Goal: Task Accomplishment & Management: Manage account settings

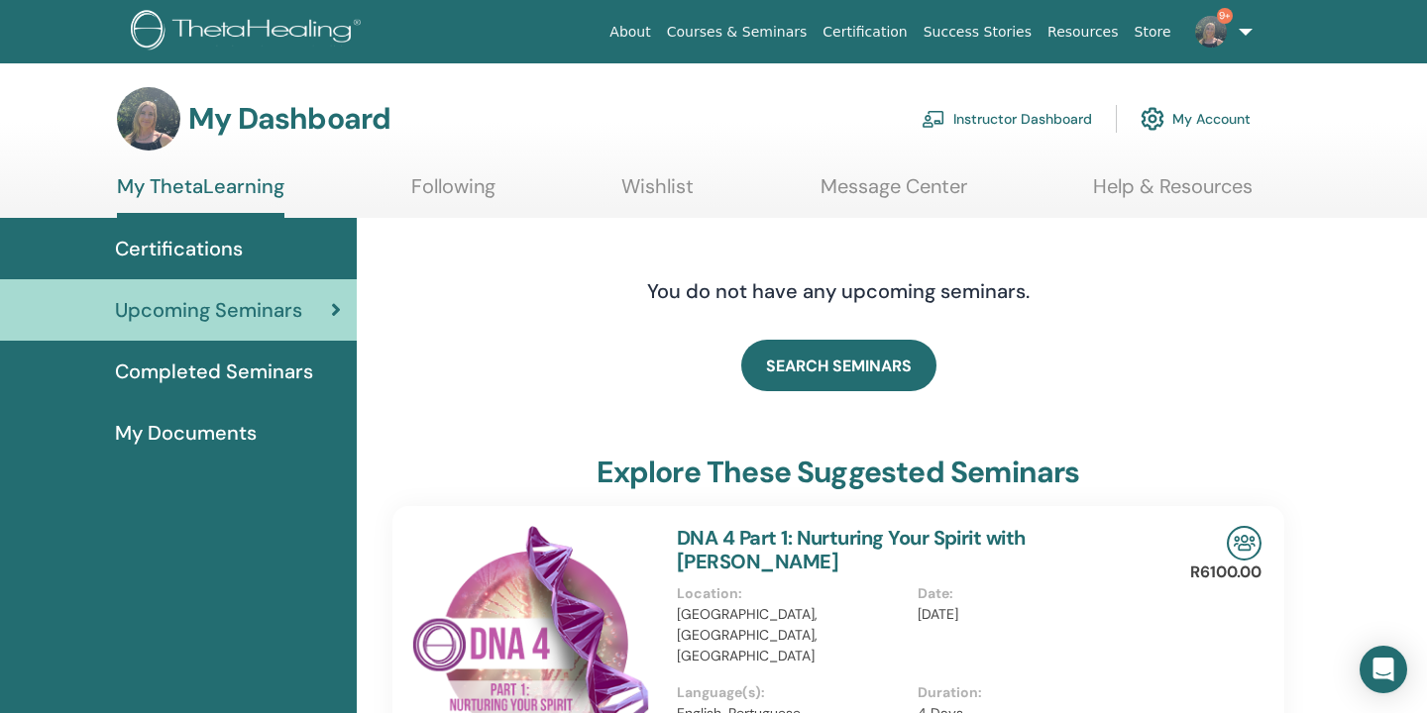
click at [1063, 113] on link "Instructor Dashboard" at bounding box center [1006, 119] width 170 height 44
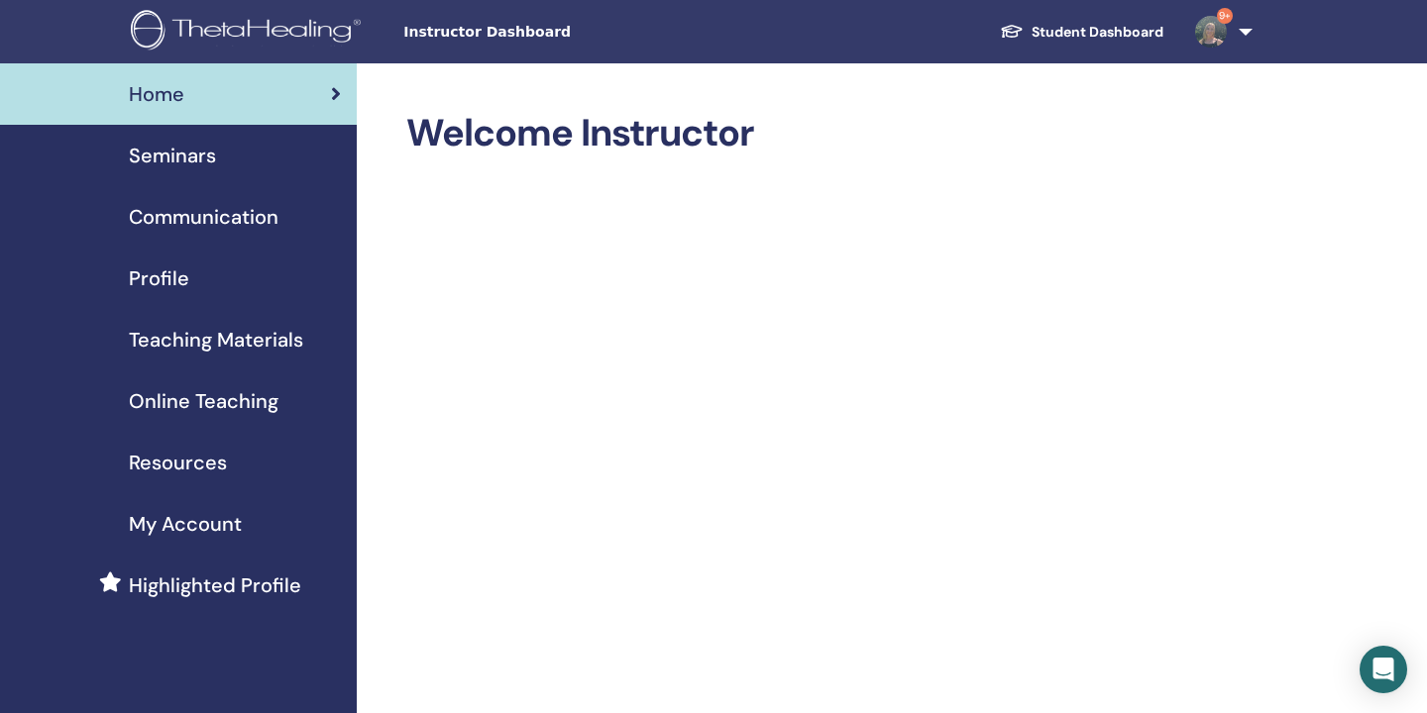
click at [181, 156] on span "Seminars" at bounding box center [172, 156] width 87 height 30
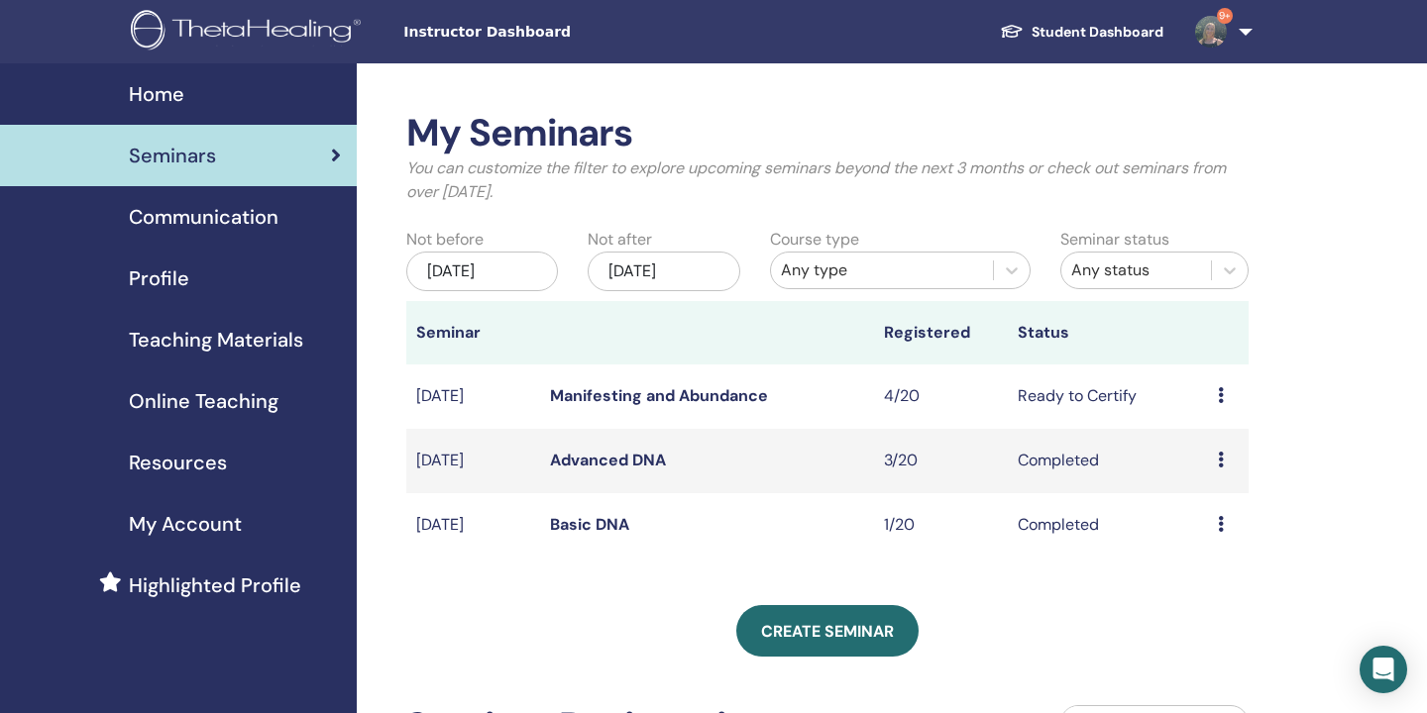
click at [1112, 397] on td "Ready to Certify" at bounding box center [1108, 397] width 200 height 64
click at [670, 397] on link "Manifesting and Abundance" at bounding box center [659, 395] width 218 height 21
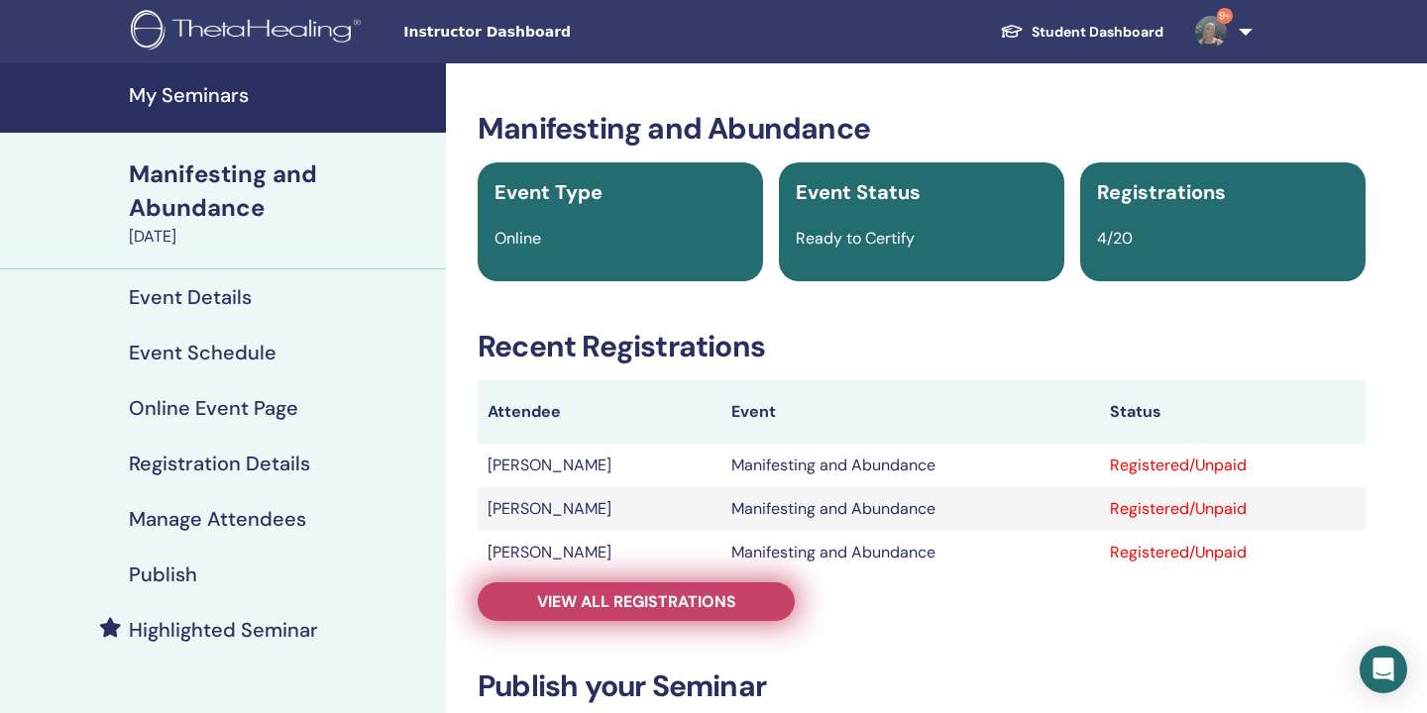
click at [640, 599] on span "View all registrations" at bounding box center [636, 601] width 199 height 21
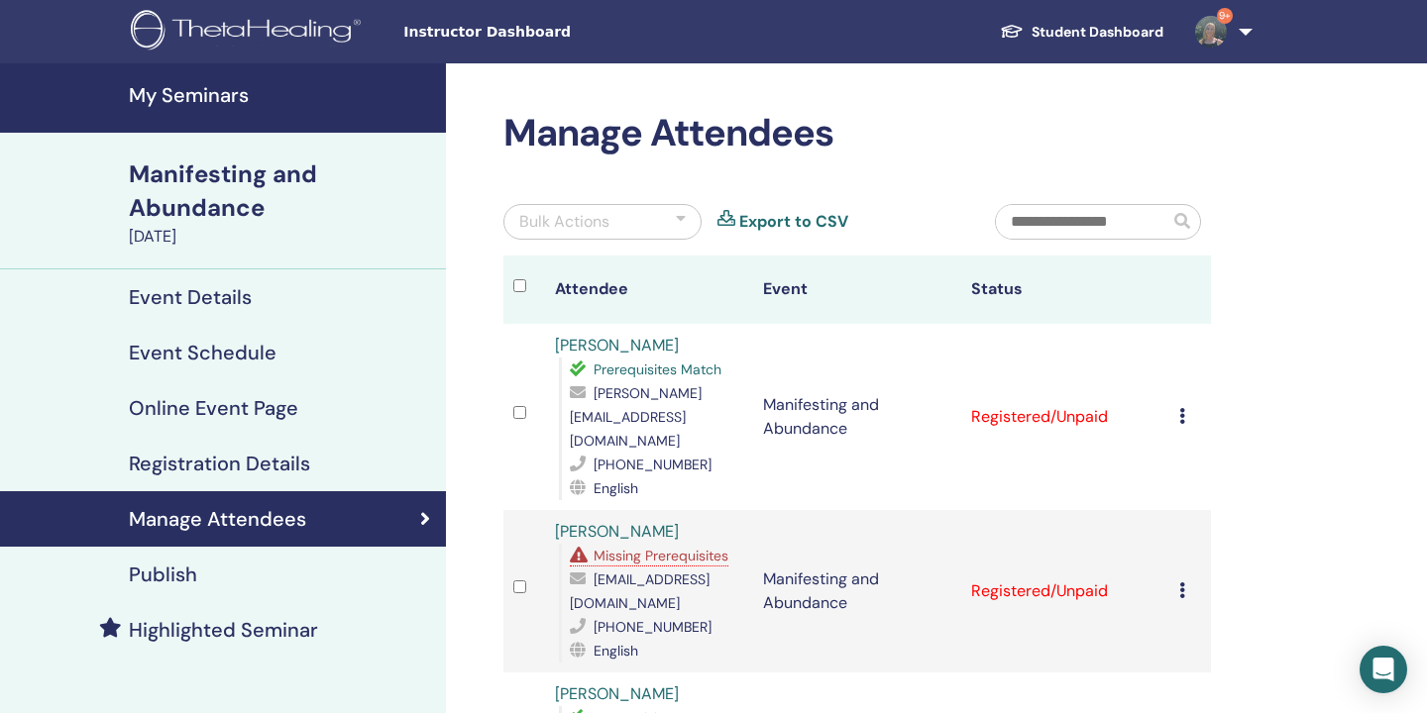
click at [1184, 408] on icon at bounding box center [1182, 416] width 6 height 16
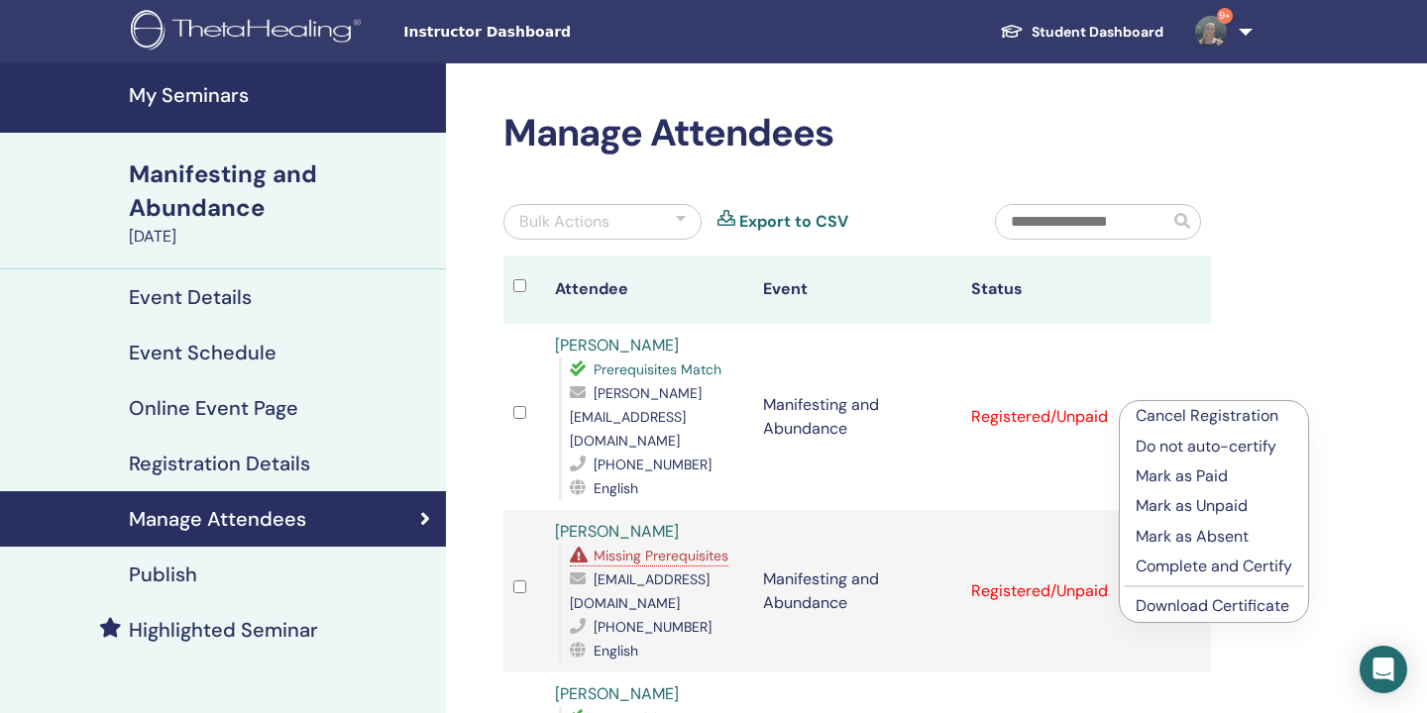
click at [1182, 480] on p "Mark as Paid" at bounding box center [1213, 477] width 157 height 24
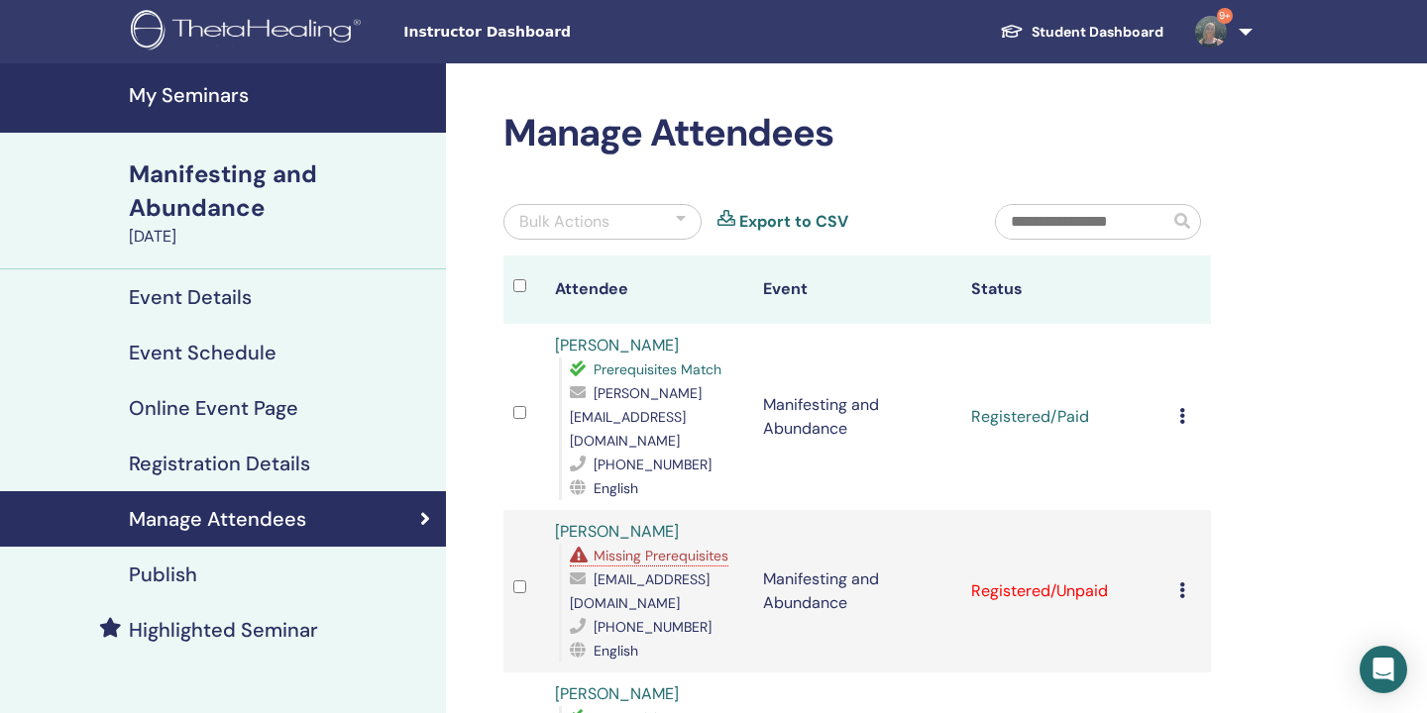
click at [1183, 408] on icon at bounding box center [1182, 416] width 6 height 16
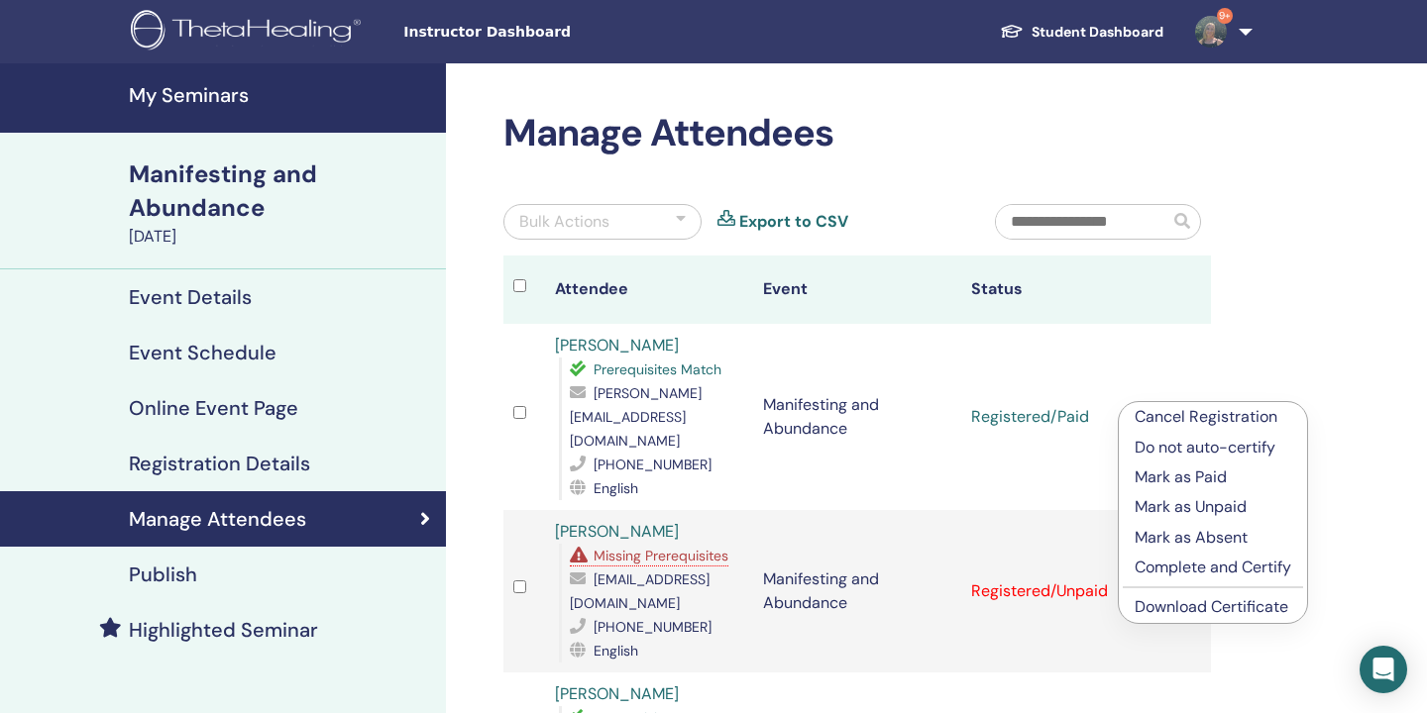
click at [1199, 604] on link "Download Certificate" at bounding box center [1211, 606] width 154 height 21
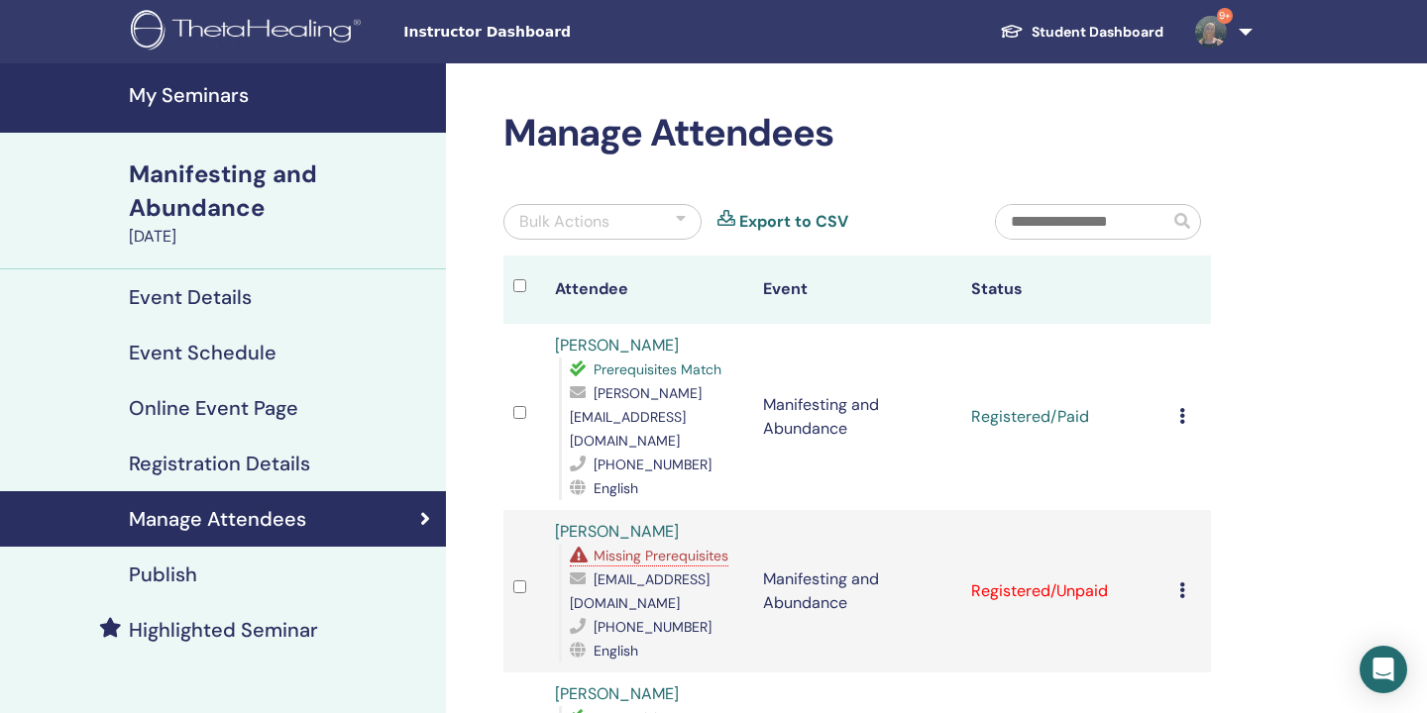
click at [1182, 408] on icon at bounding box center [1182, 416] width 6 height 16
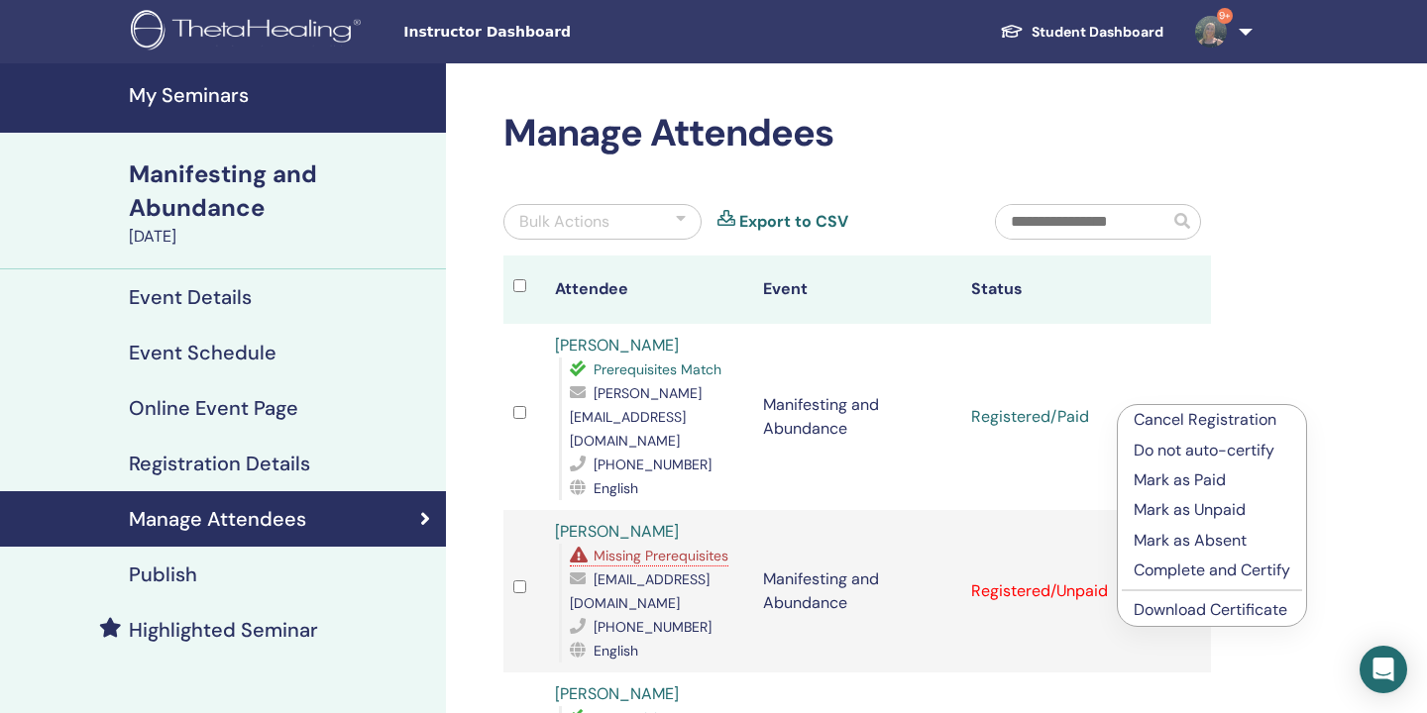
click at [1193, 563] on p "Complete and Certify" at bounding box center [1211, 571] width 157 height 24
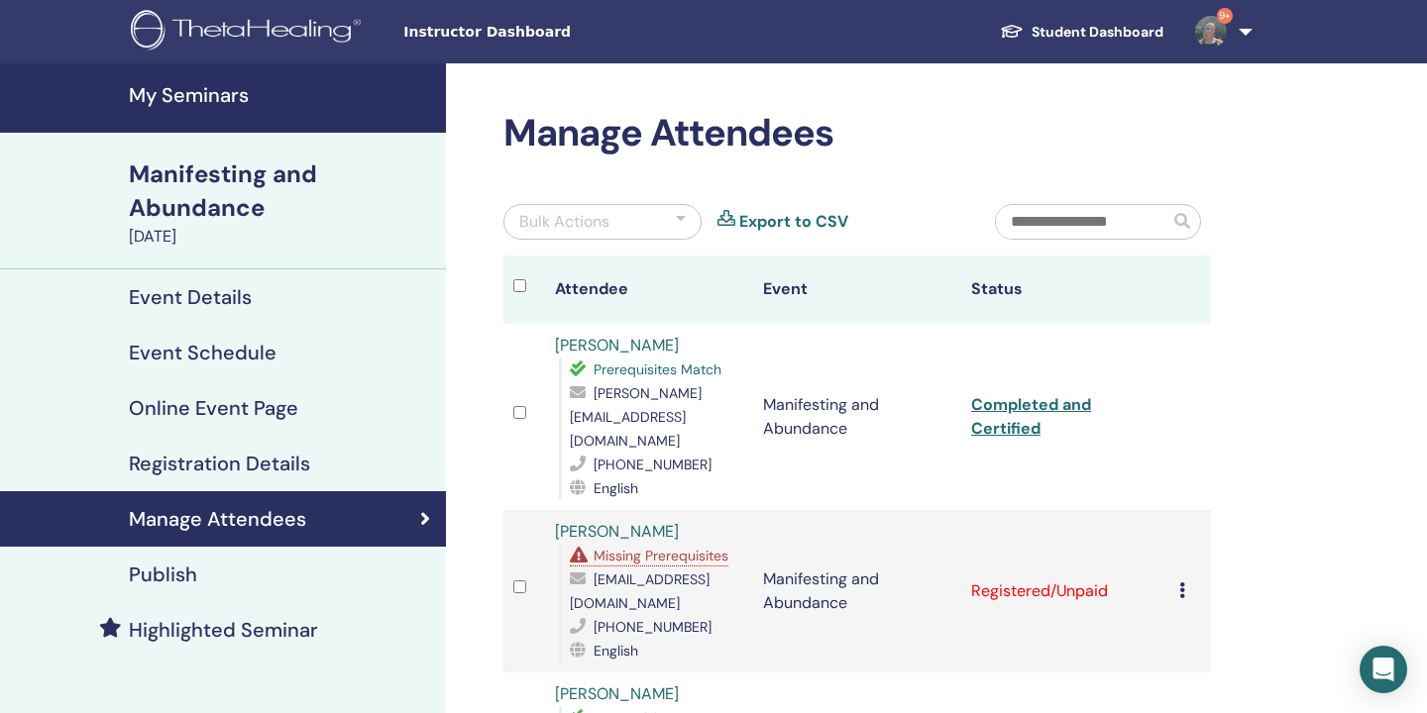
click at [1179, 583] on icon at bounding box center [1182, 591] width 6 height 16
click at [1179, 641] on p "Mark as Paid" at bounding box center [1208, 647] width 157 height 24
click at [1181, 580] on div "Cancel Registration Do not auto-certify Mark as Paid Mark as Unpaid Mark as Abs…" at bounding box center [1190, 592] width 22 height 24
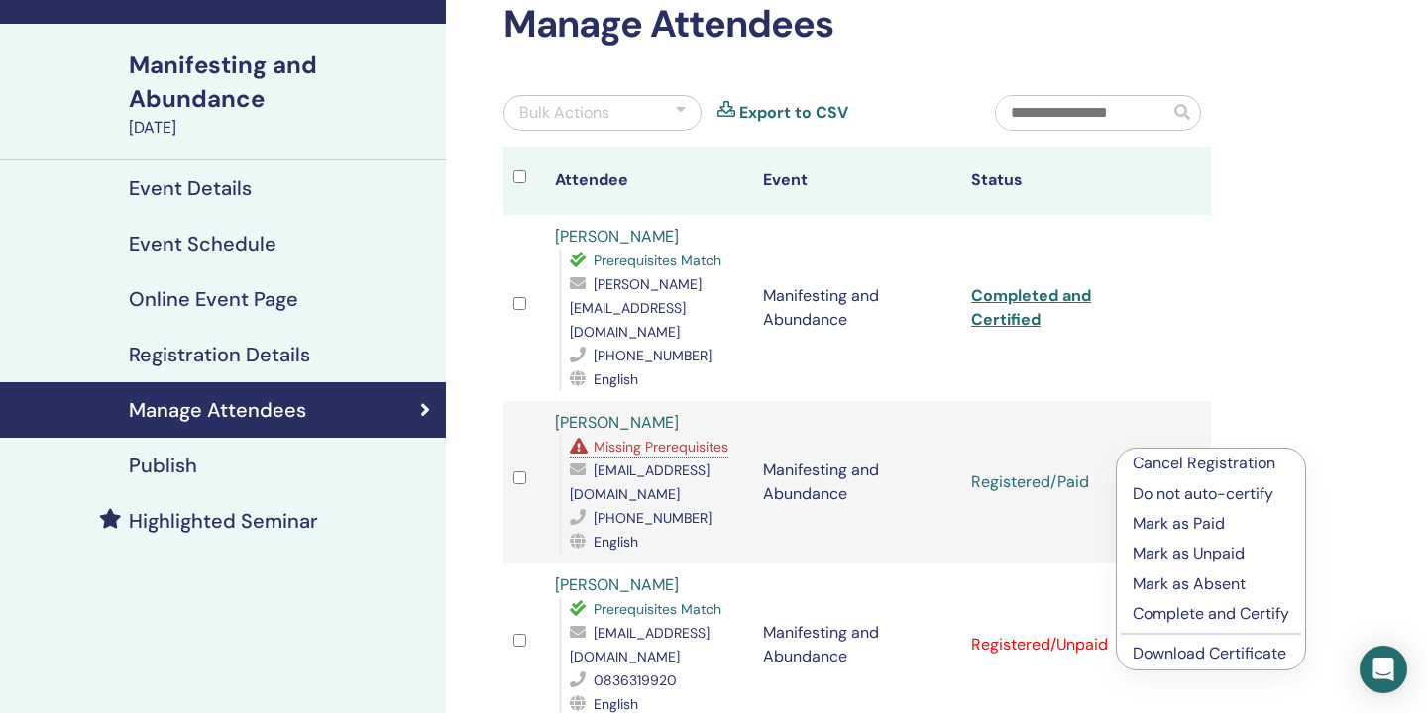
scroll to position [113, 0]
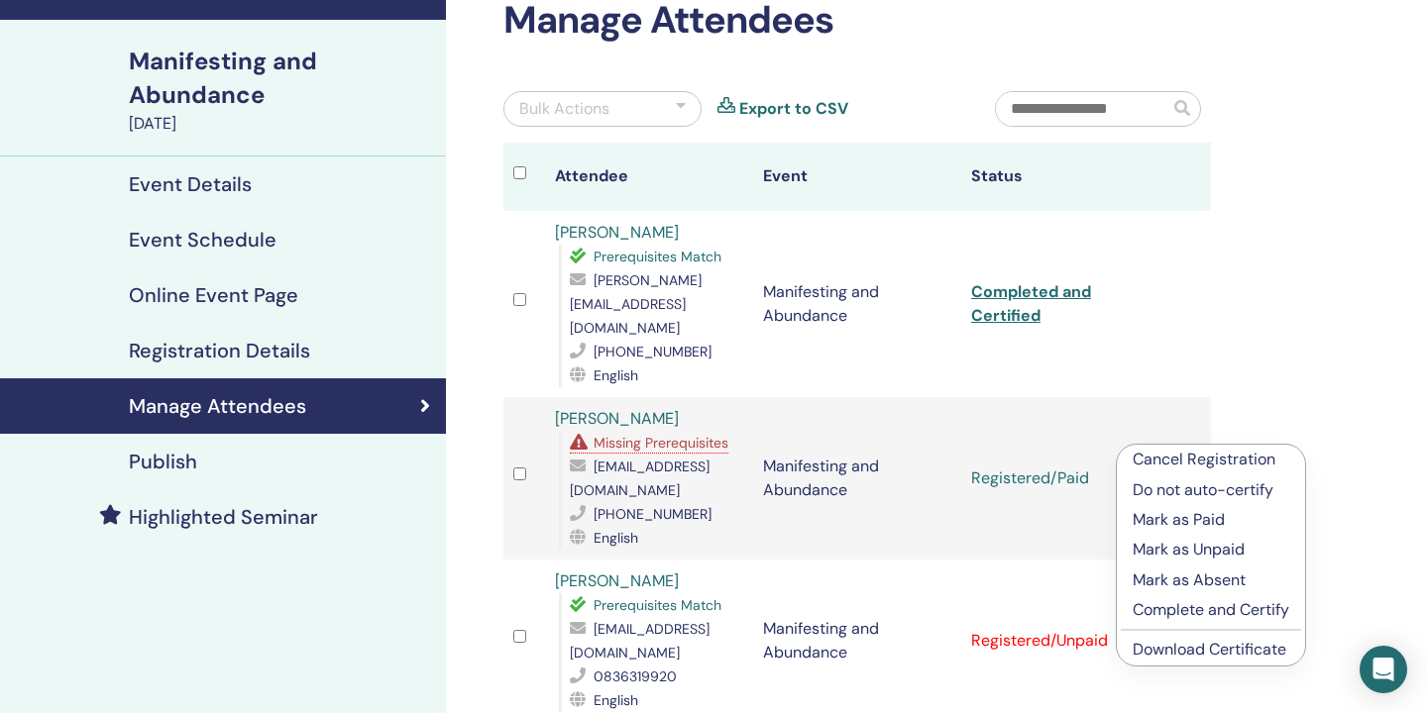
click at [1161, 647] on link "Download Certificate" at bounding box center [1209, 649] width 154 height 21
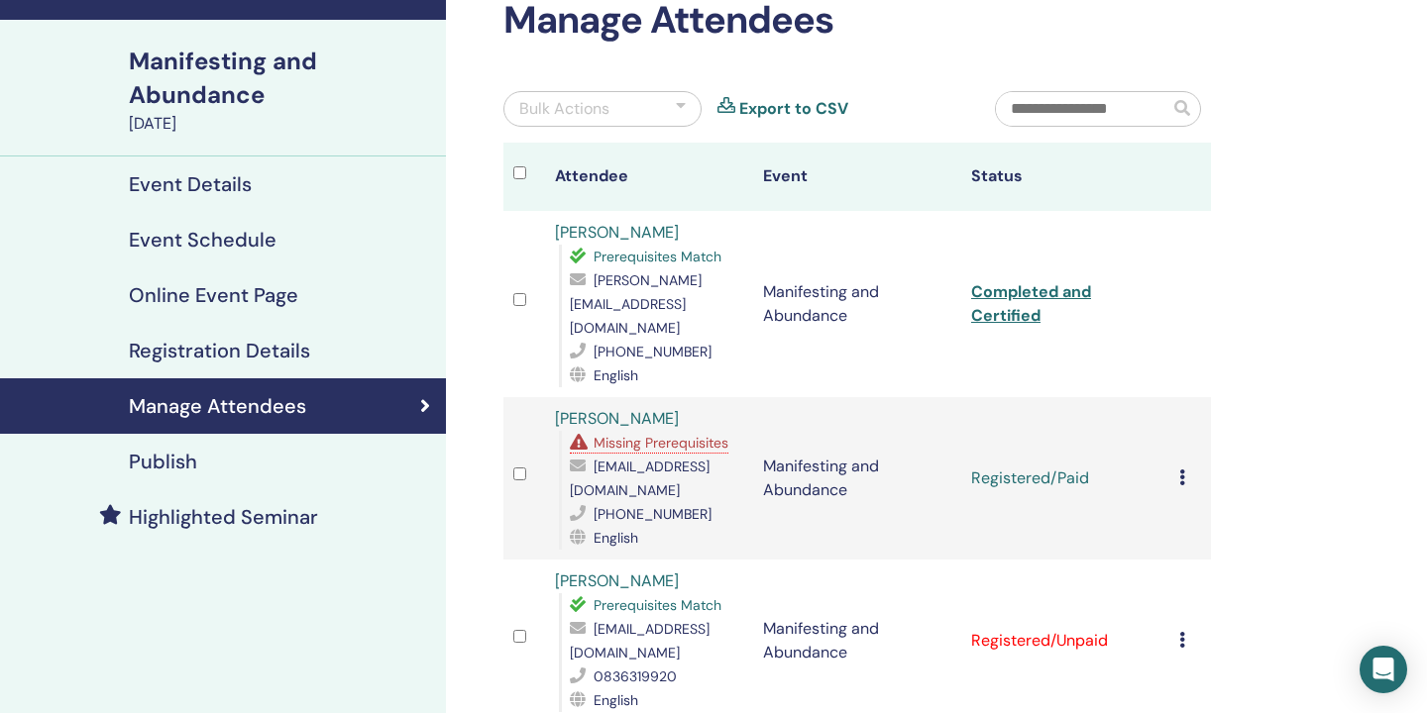
click at [1180, 470] on icon at bounding box center [1182, 478] width 6 height 16
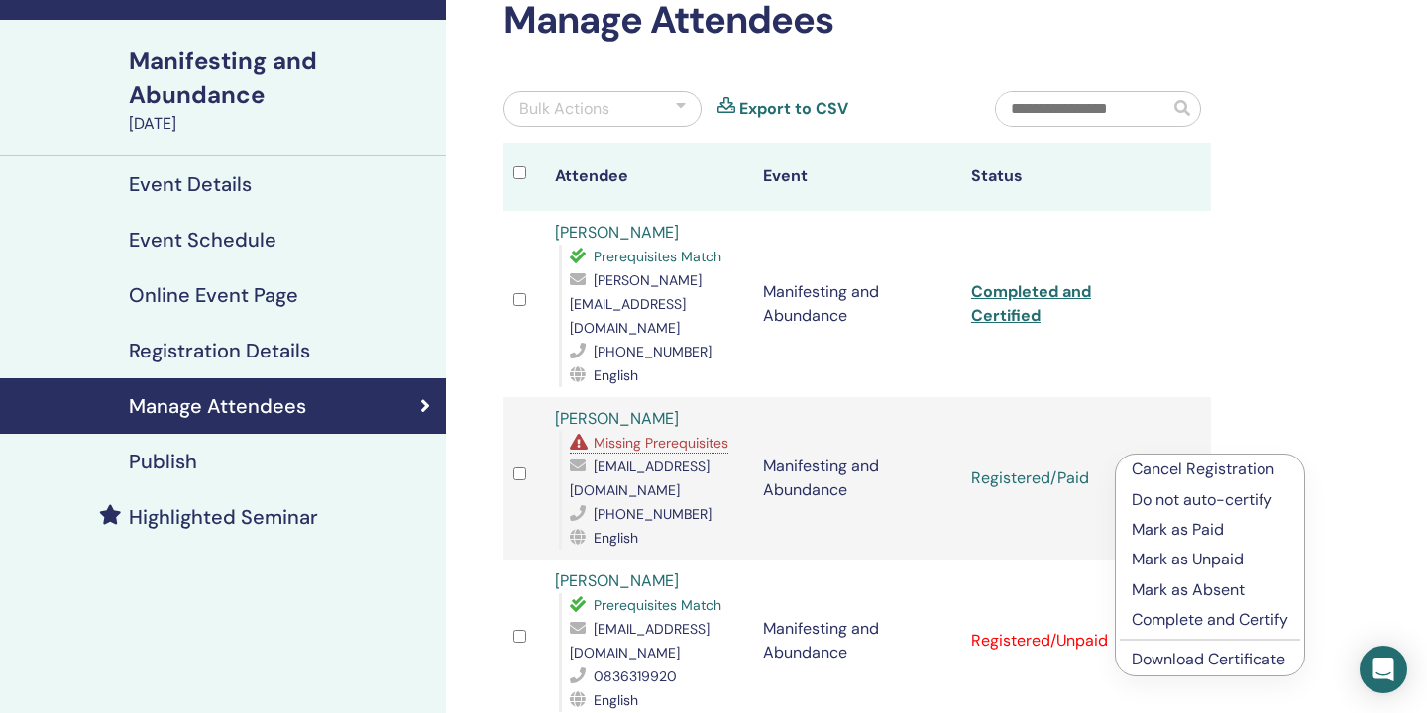
click at [1190, 624] on p "Complete and Certify" at bounding box center [1209, 620] width 157 height 24
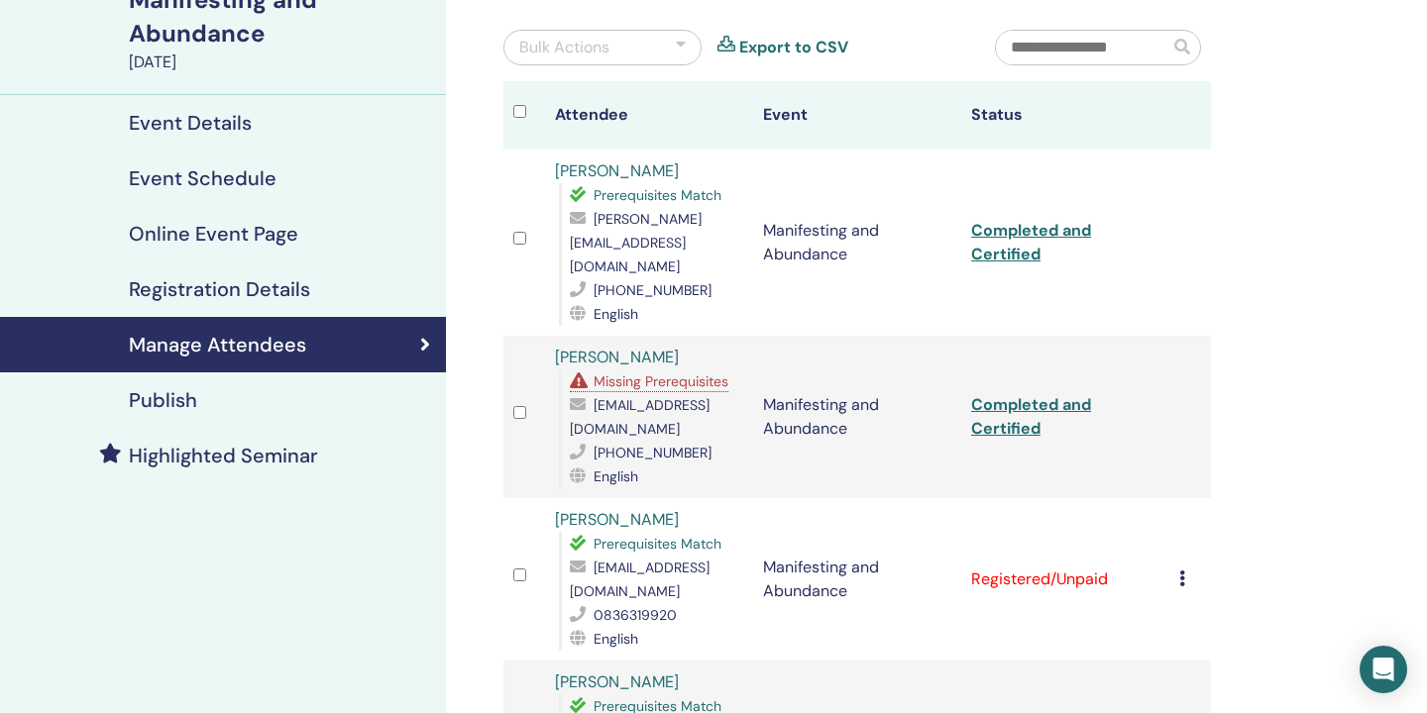
scroll to position [176, 0]
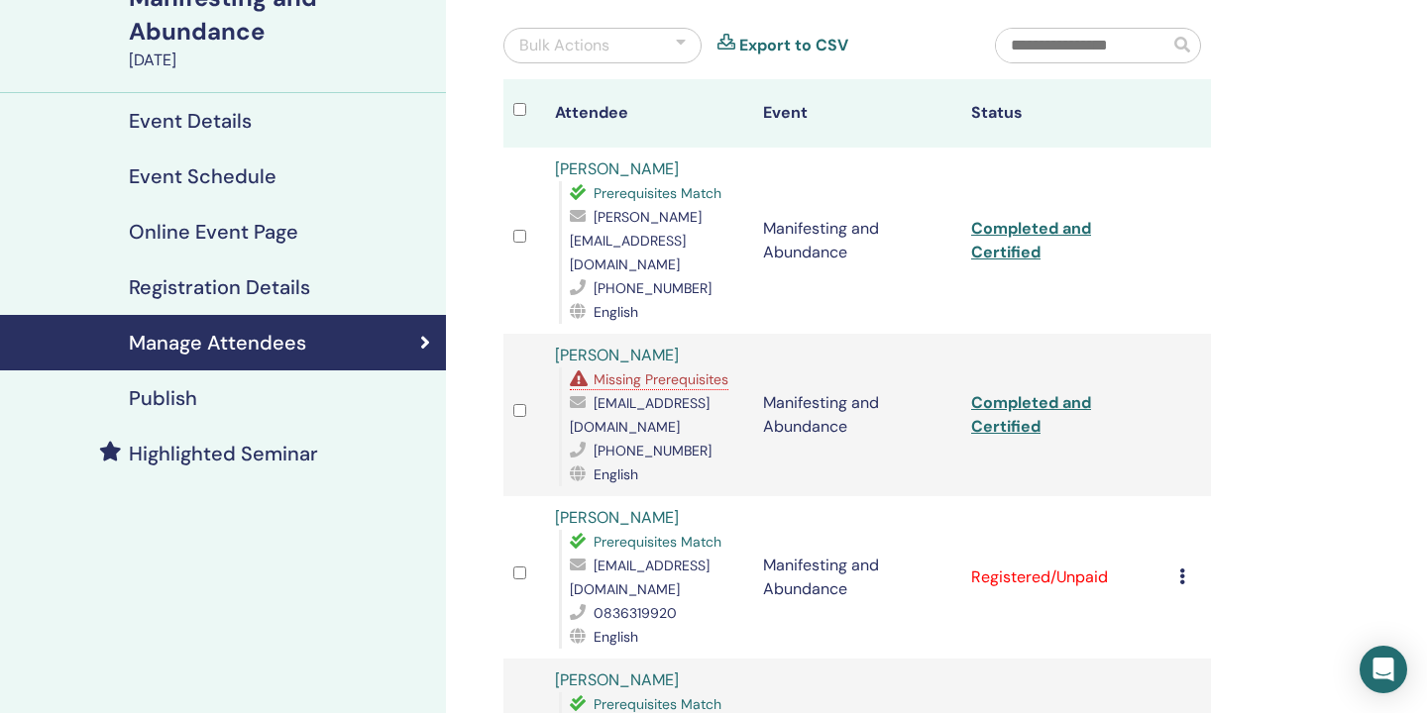
click at [1181, 569] on icon at bounding box center [1182, 577] width 6 height 16
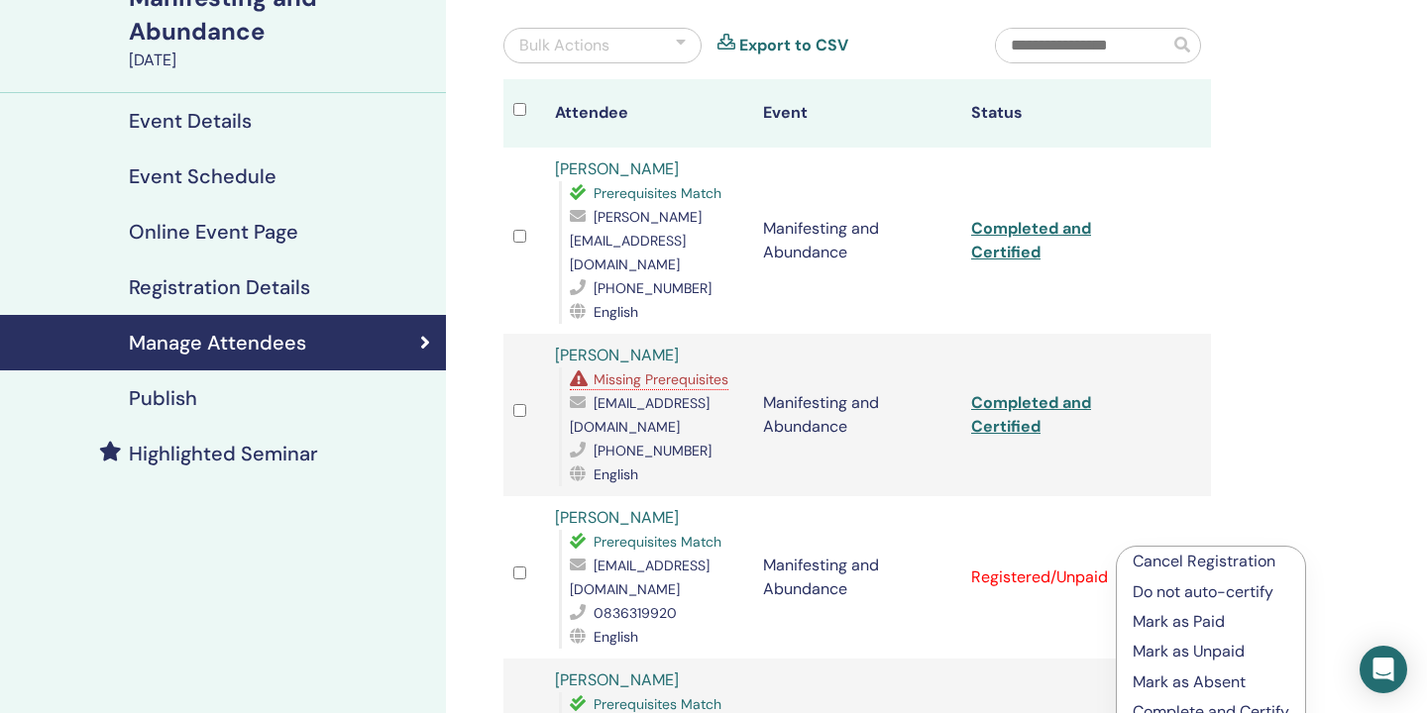
click at [1180, 623] on p "Mark as Paid" at bounding box center [1210, 622] width 157 height 24
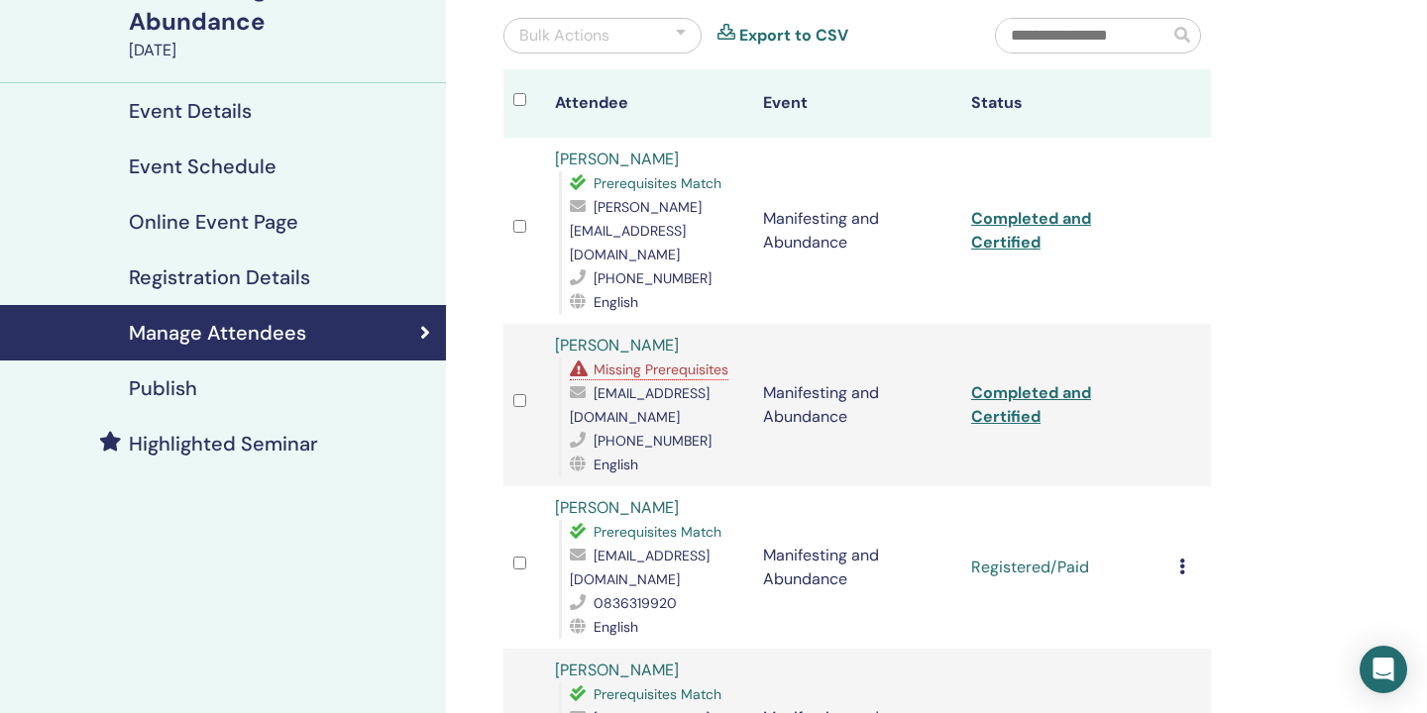
scroll to position [203, 0]
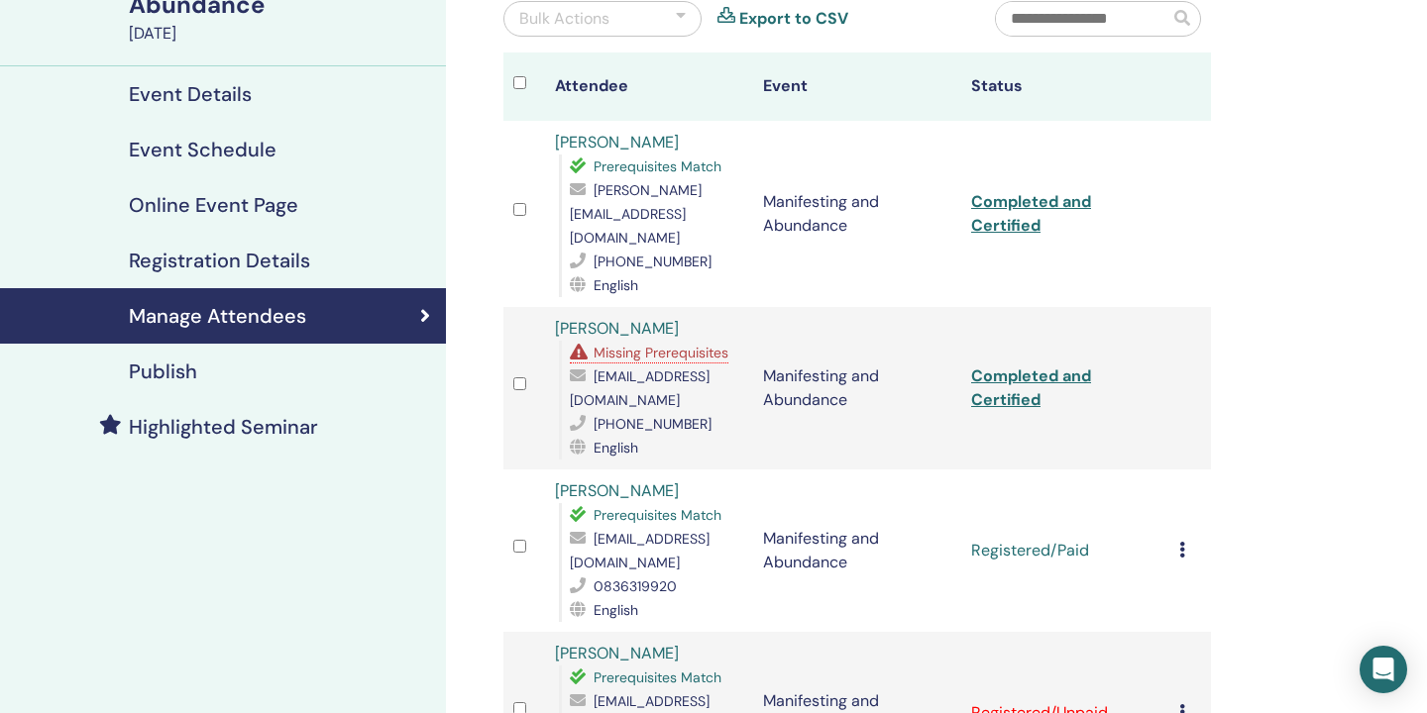
click at [1181, 542] on icon at bounding box center [1182, 550] width 6 height 16
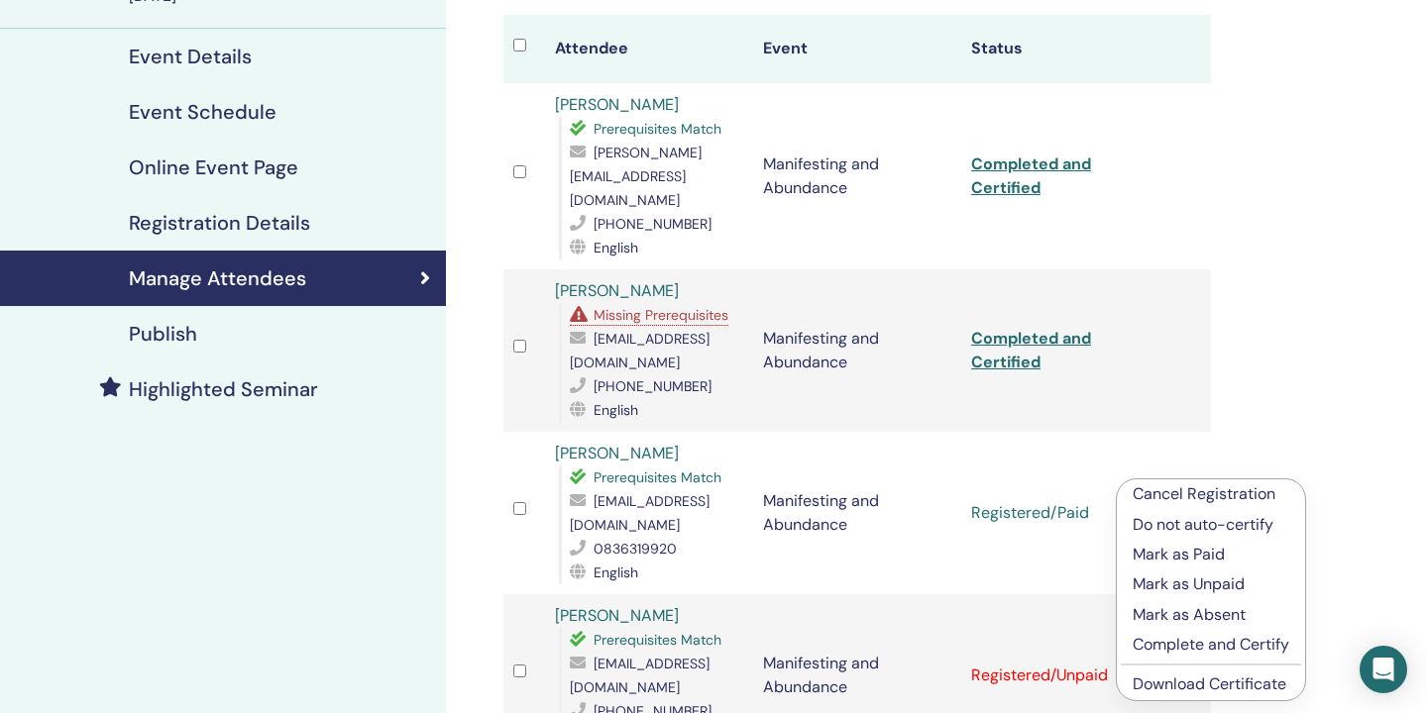
scroll to position [289, 0]
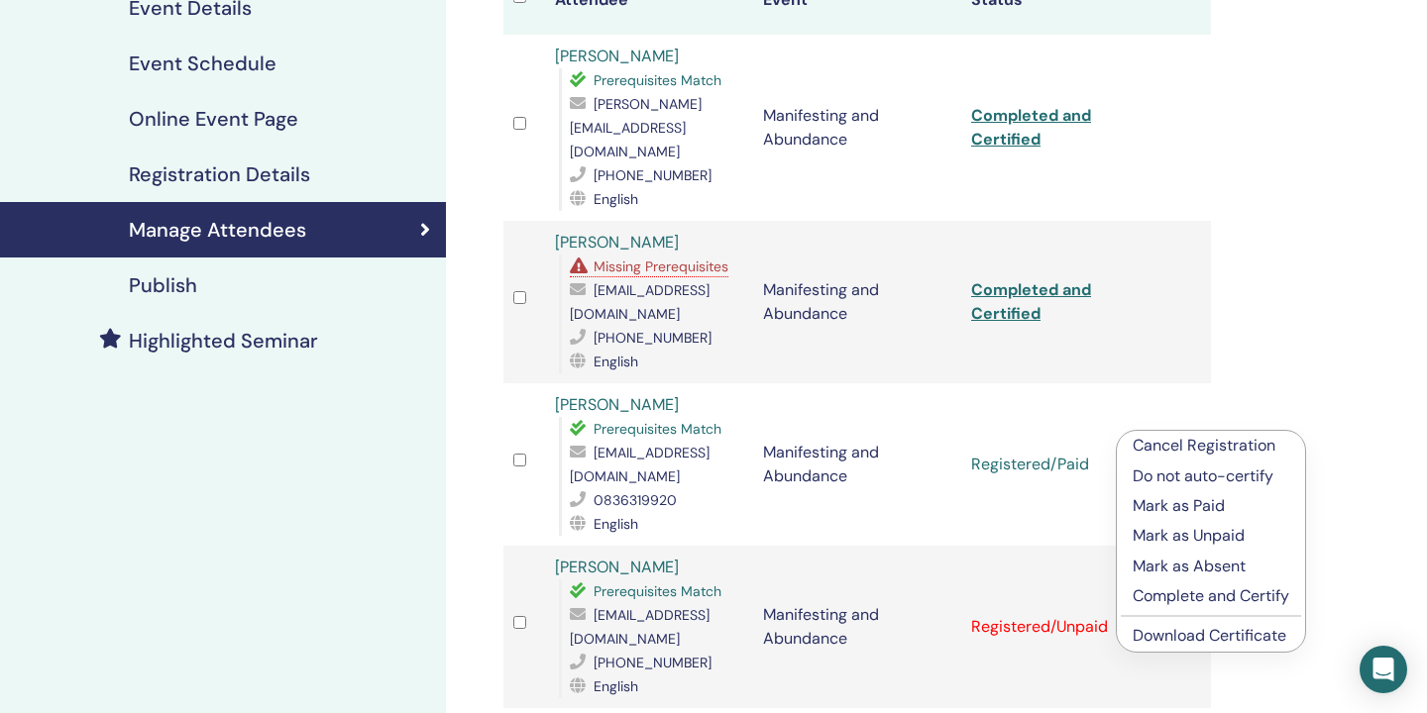
click at [1177, 635] on link "Download Certificate" at bounding box center [1209, 635] width 154 height 21
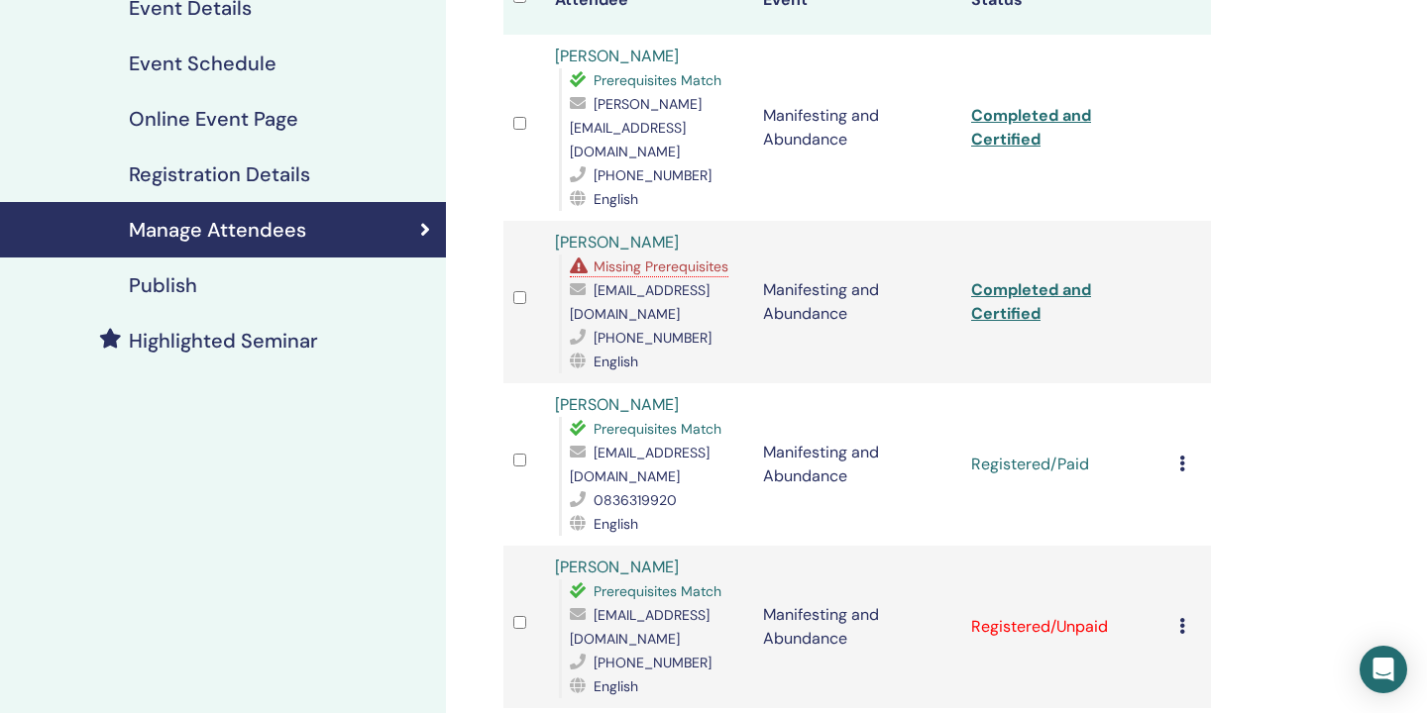
click at [1185, 453] on div "Cancel Registration Do not auto-certify Mark as Paid Mark as Unpaid Mark as Abs…" at bounding box center [1190, 465] width 22 height 24
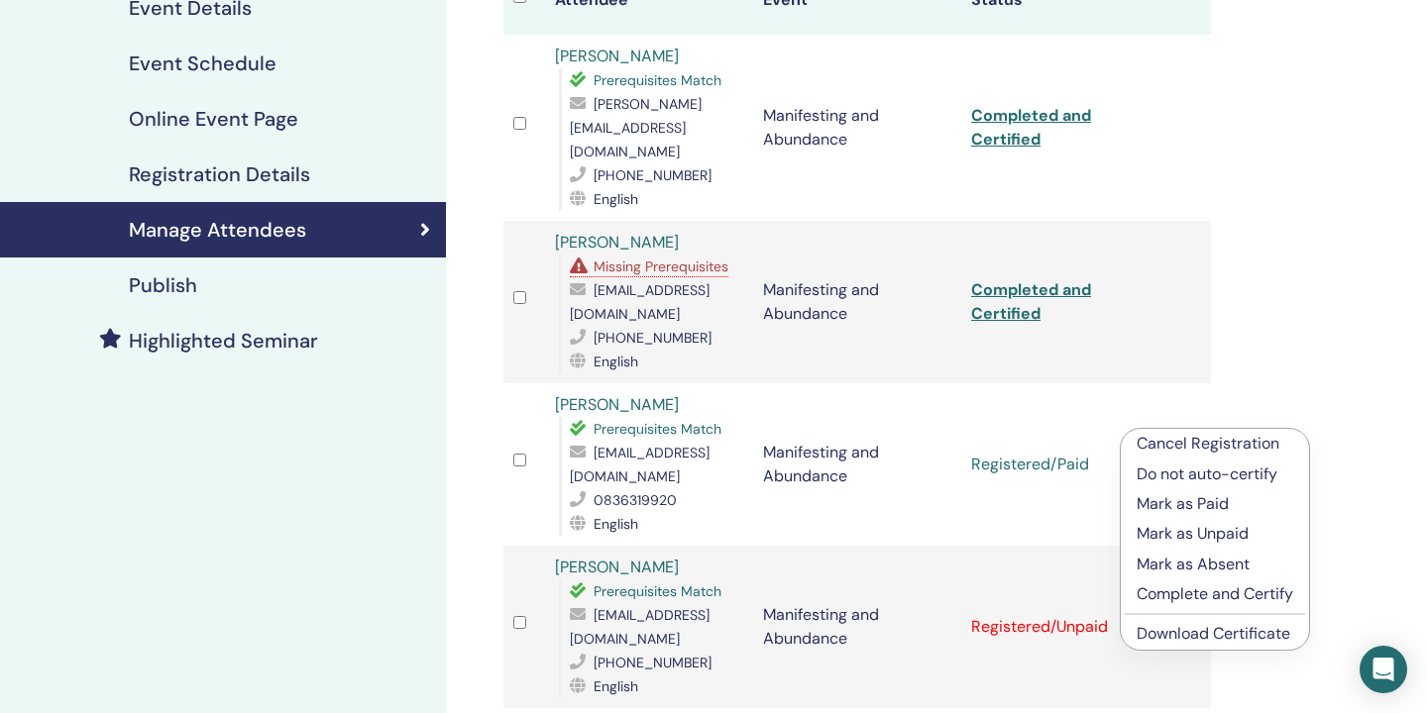
click at [1191, 588] on p "Complete and Certify" at bounding box center [1214, 595] width 157 height 24
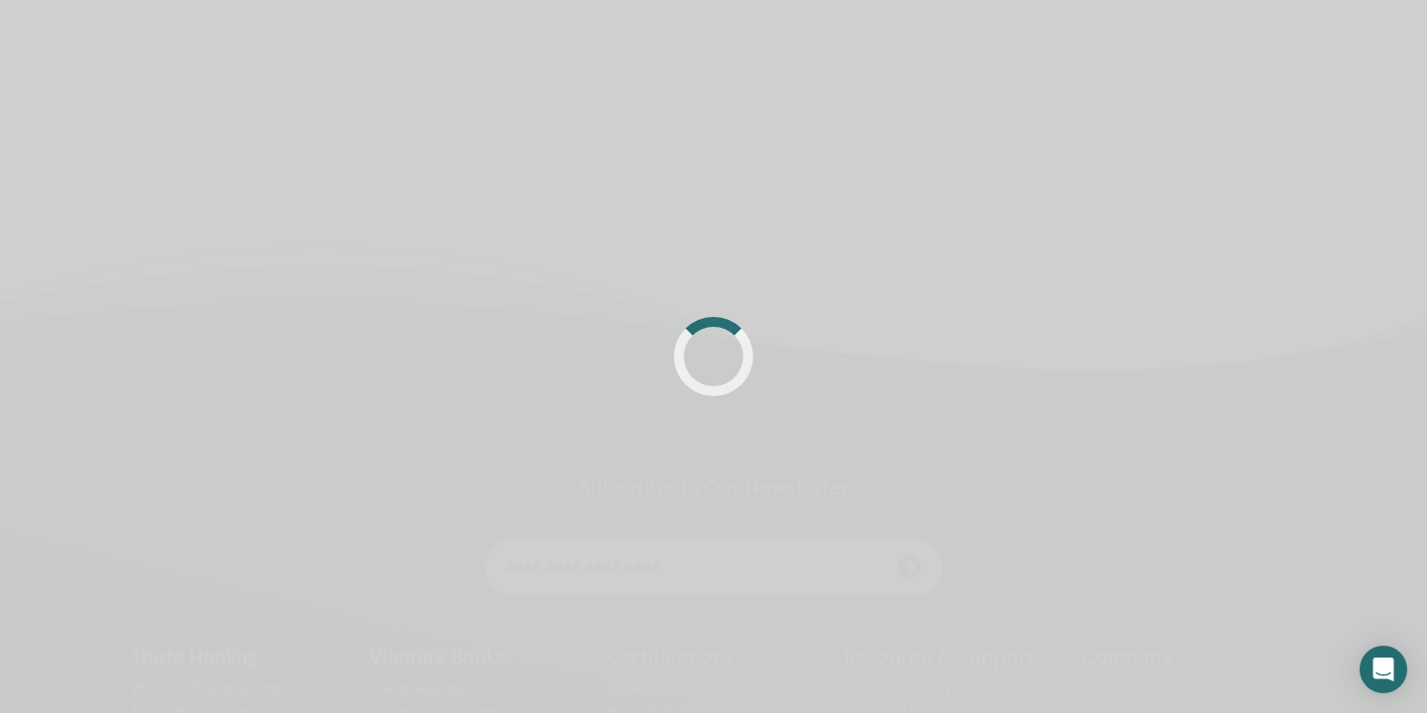
scroll to position [289, 0]
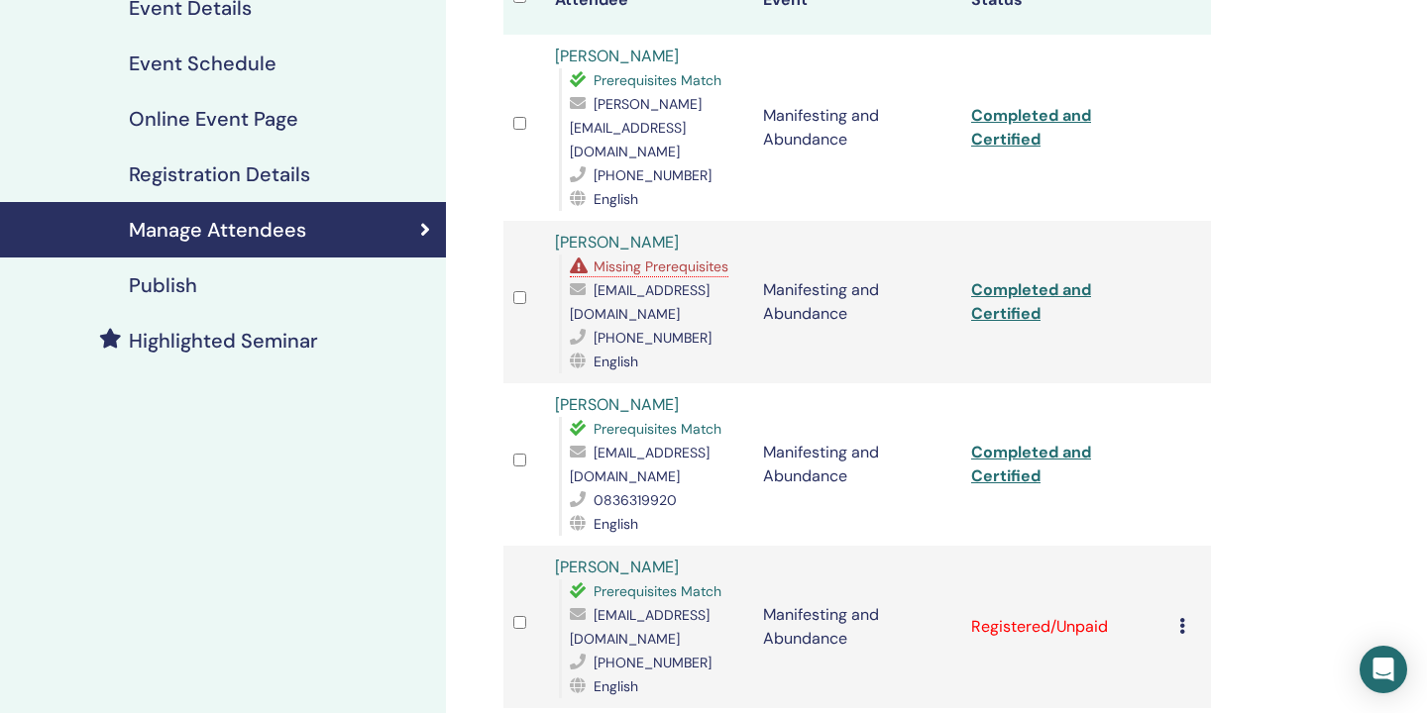
click at [1179, 618] on icon at bounding box center [1182, 626] width 6 height 16
click at [1180, 650] on p "Mark as Paid" at bounding box center [1208, 654] width 157 height 24
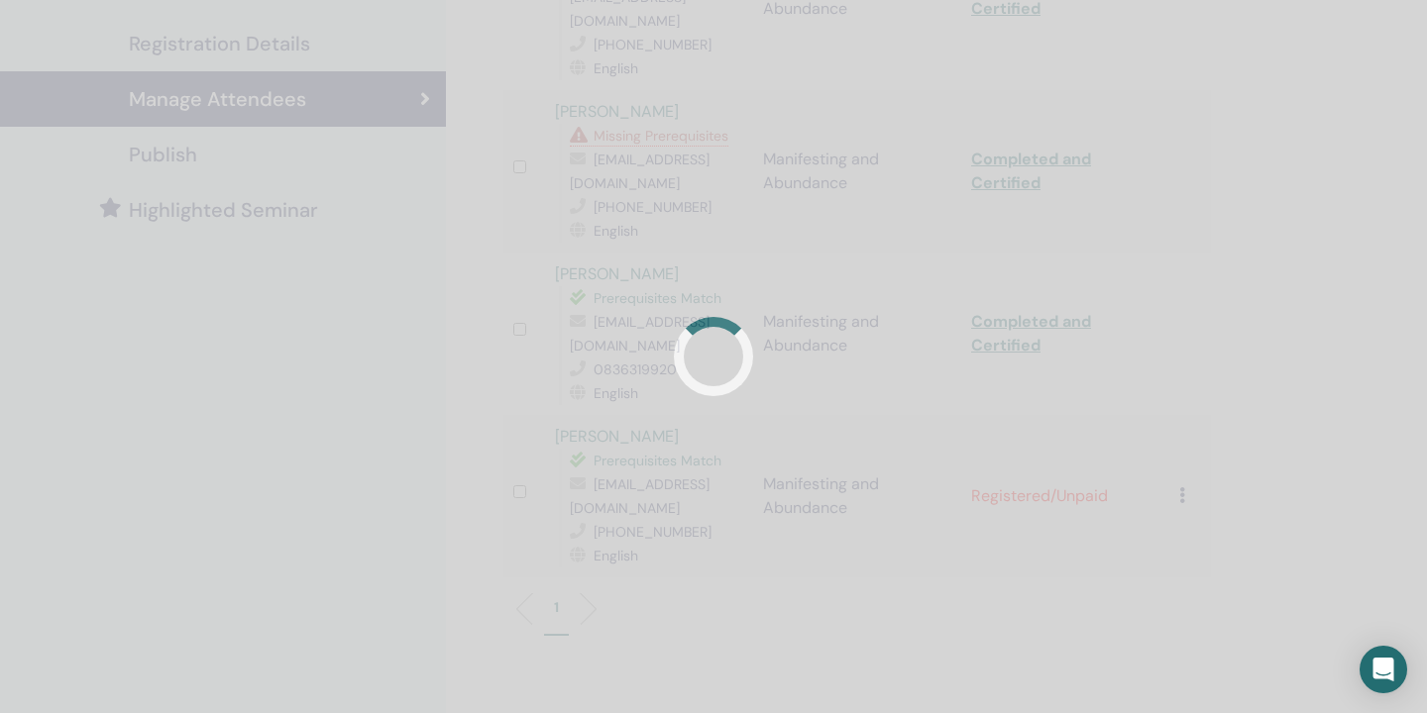
scroll to position [473, 0]
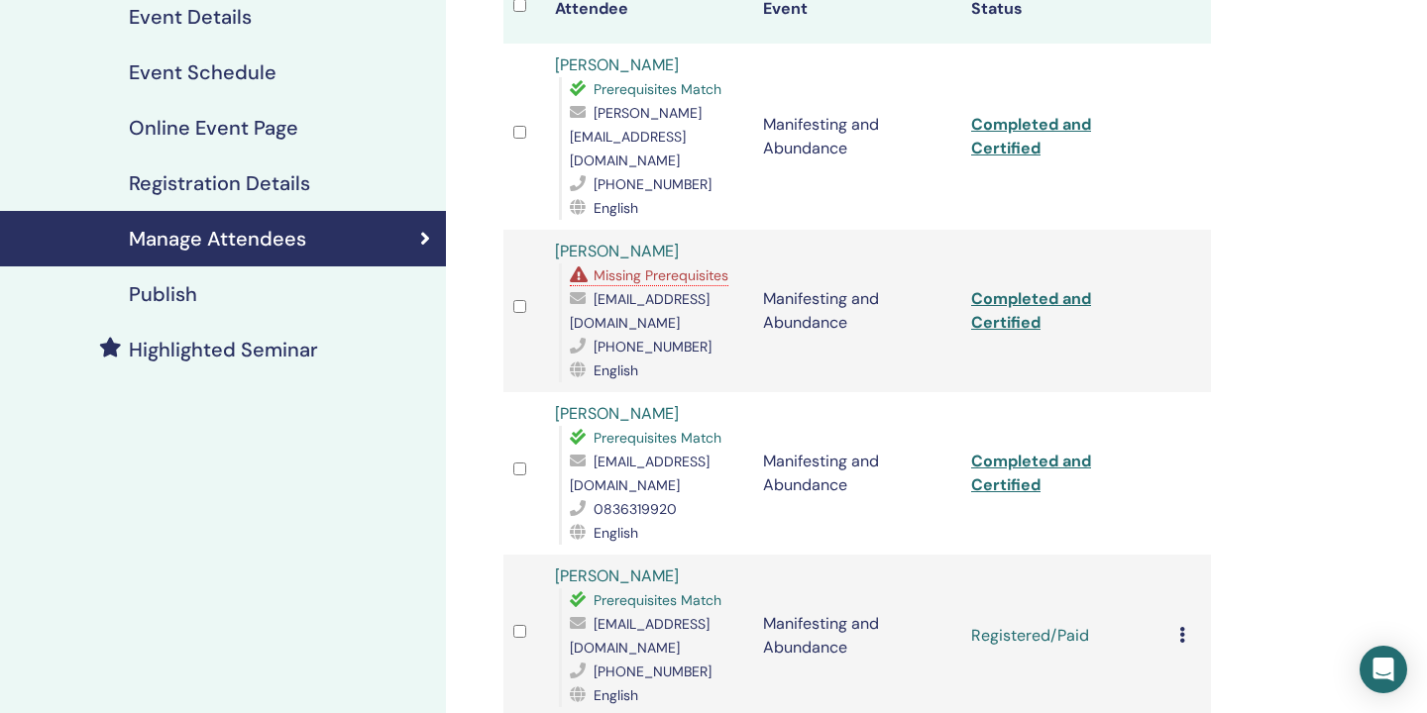
scroll to position [281, 0]
click at [1182, 626] on icon at bounding box center [1182, 634] width 6 height 16
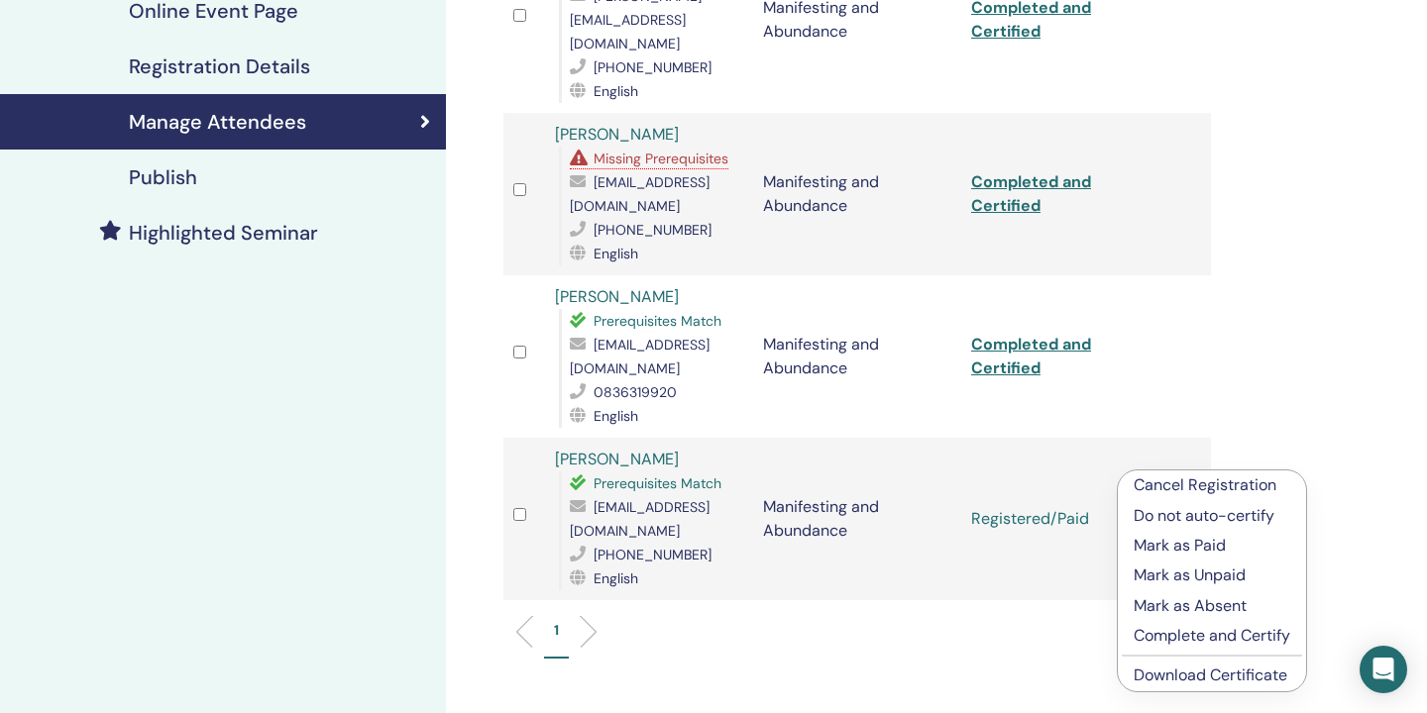
scroll to position [398, 0]
click at [1178, 672] on link "Download Certificate" at bounding box center [1210, 674] width 154 height 21
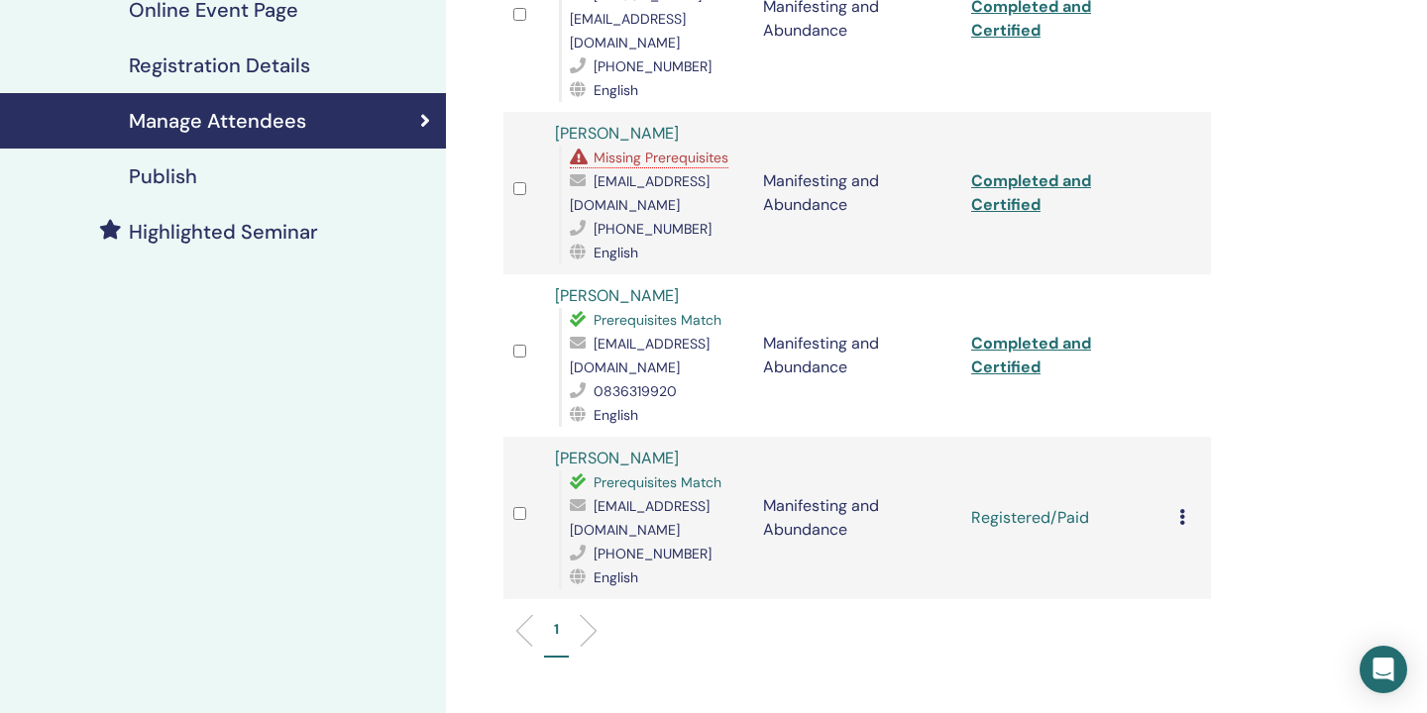
click at [1180, 509] on icon at bounding box center [1182, 517] width 6 height 16
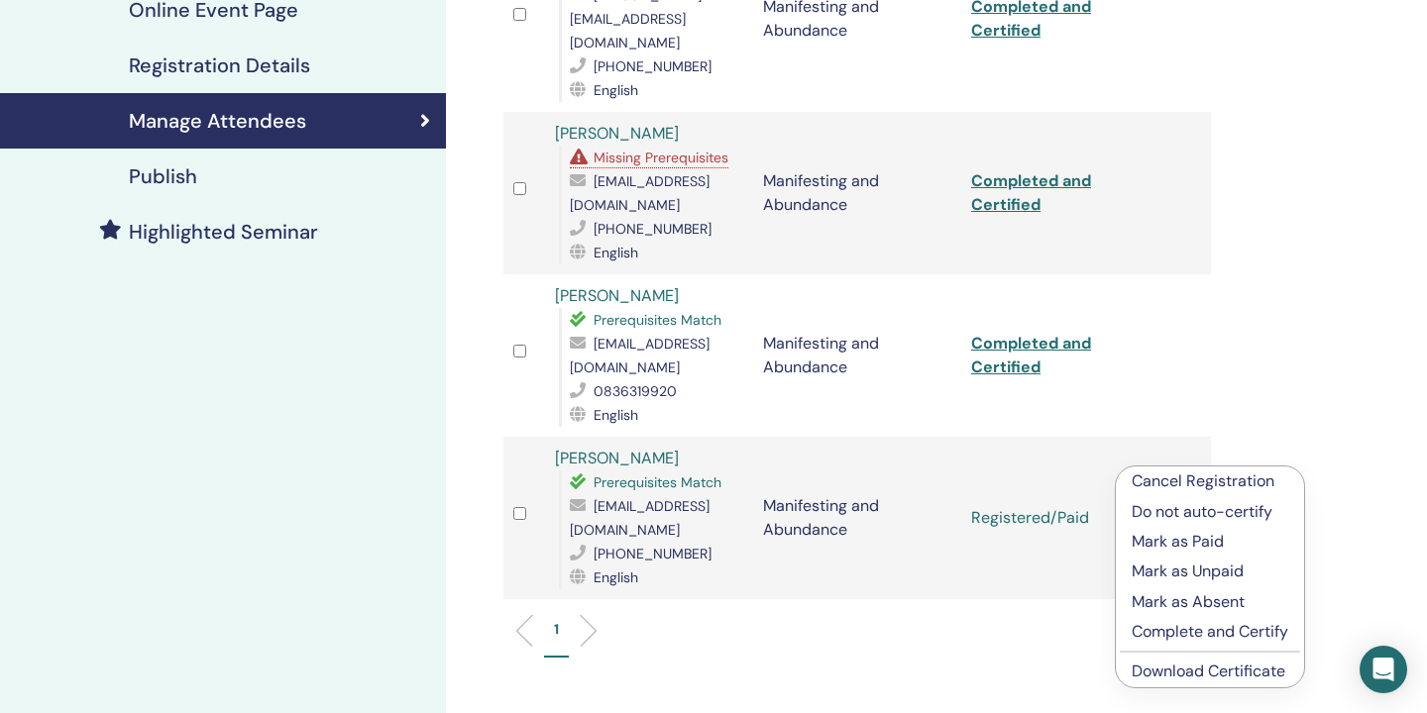
click at [1183, 634] on p "Complete and Certify" at bounding box center [1209, 632] width 157 height 24
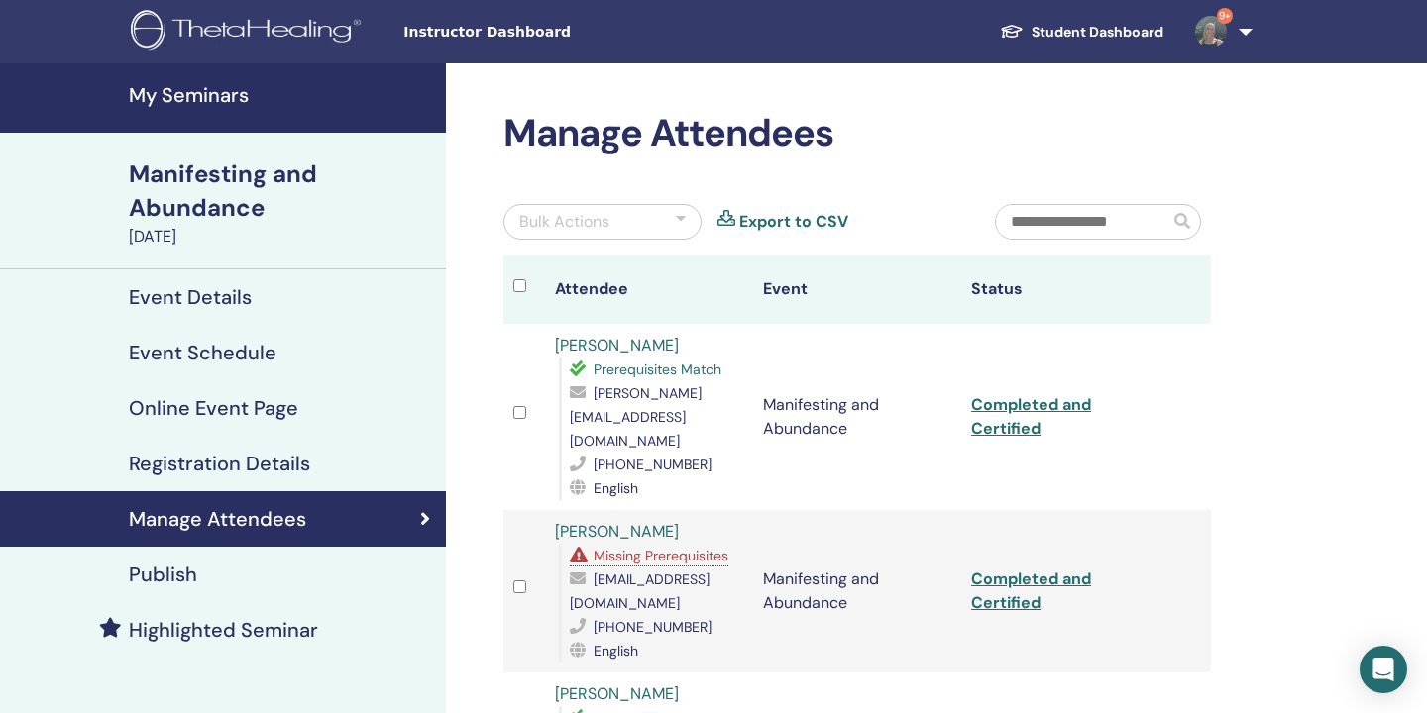
click at [602, 547] on span "Missing Prerequisites" at bounding box center [660, 556] width 135 height 18
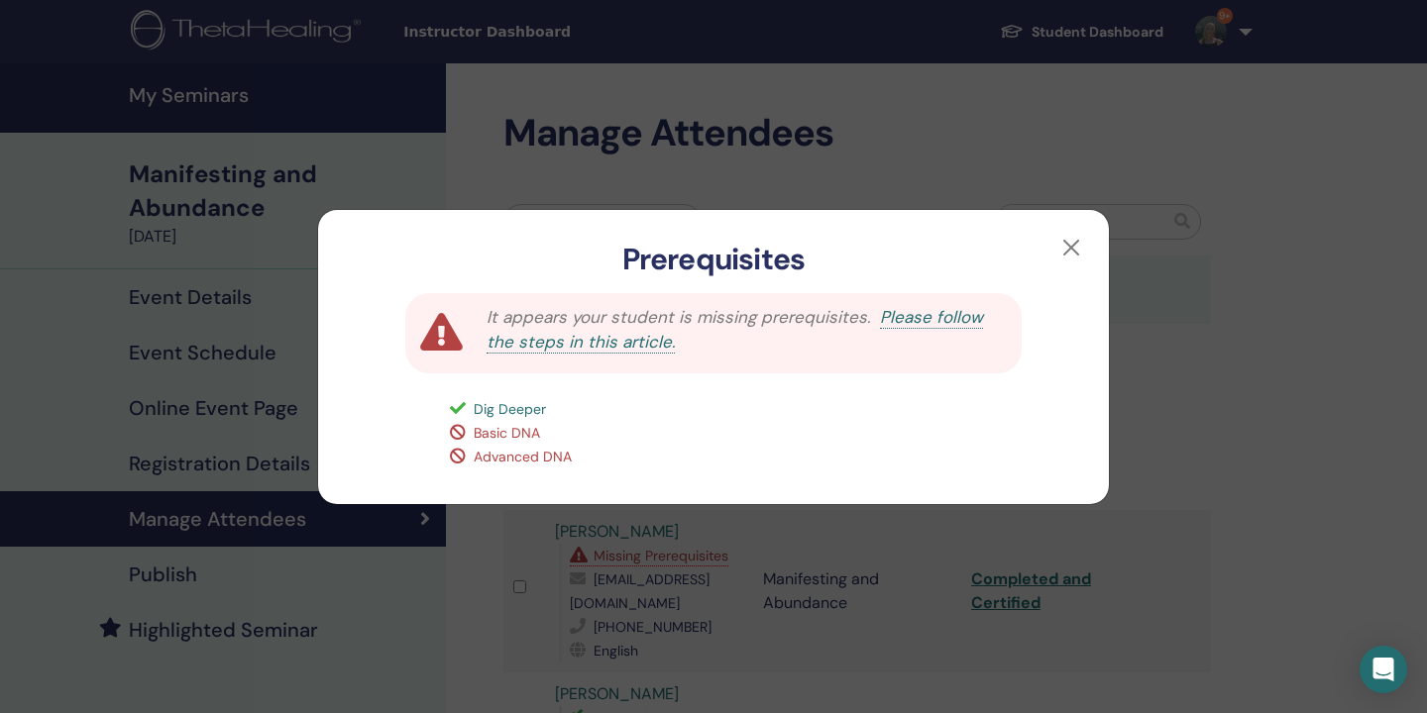
scroll to position [145, 0]
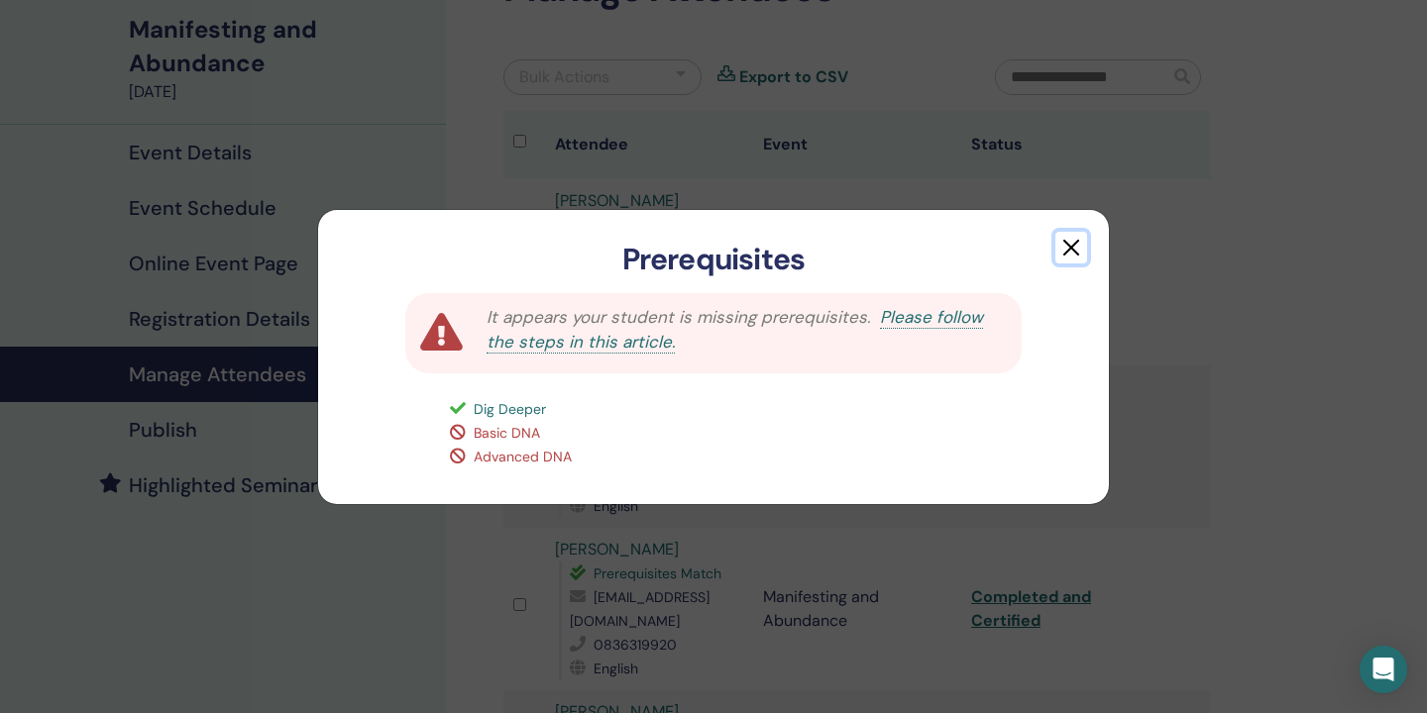
click at [1072, 238] on button "button" at bounding box center [1071, 248] width 32 height 32
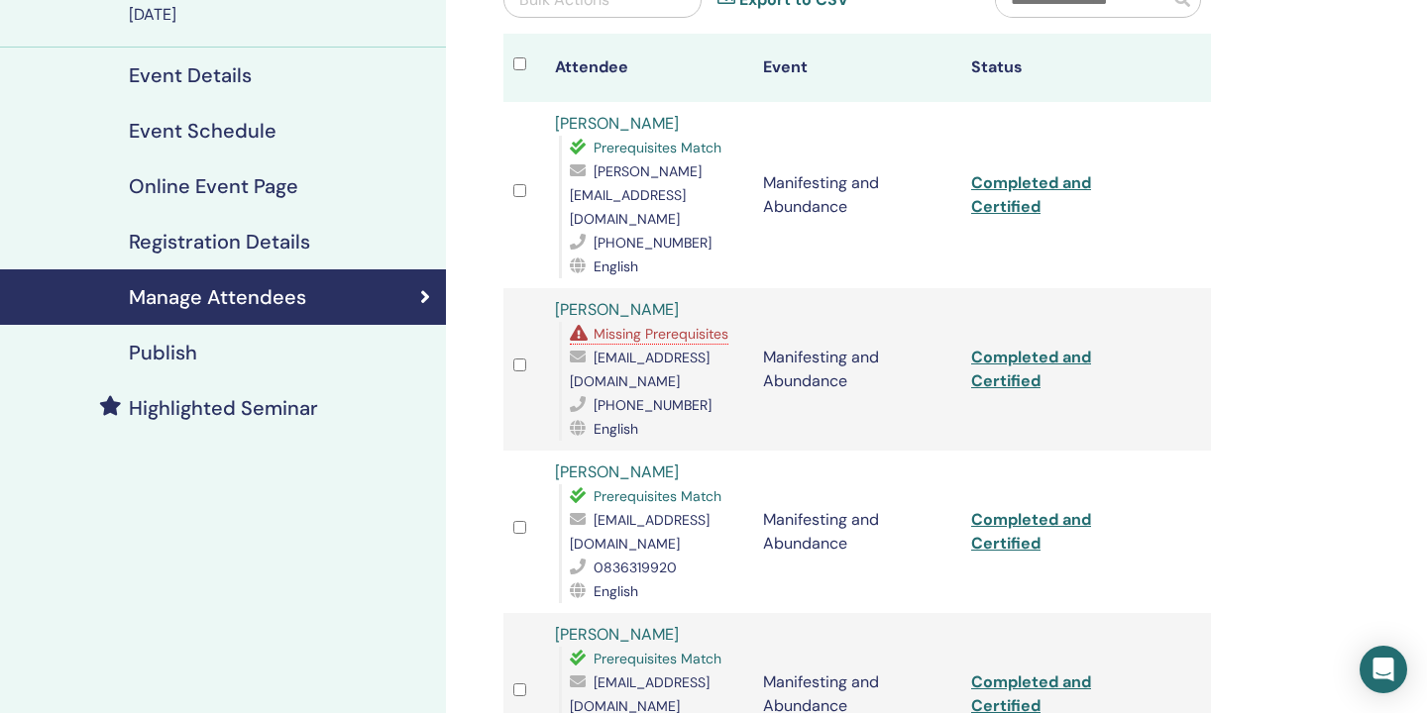
scroll to position [221, 0]
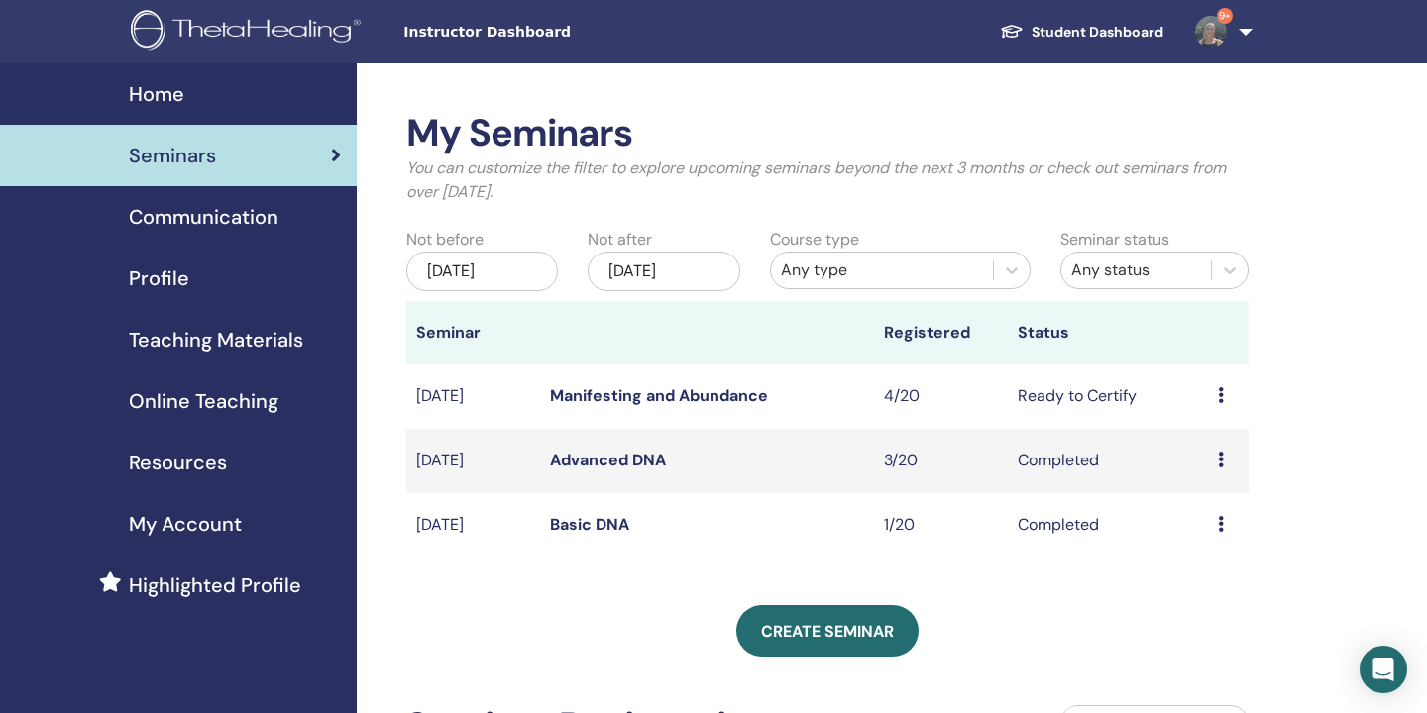
click at [1224, 398] on div "Preview Edit Attendees Cancel" at bounding box center [1228, 396] width 21 height 24
click at [739, 399] on link "Manifesting and Abundance" at bounding box center [659, 395] width 218 height 21
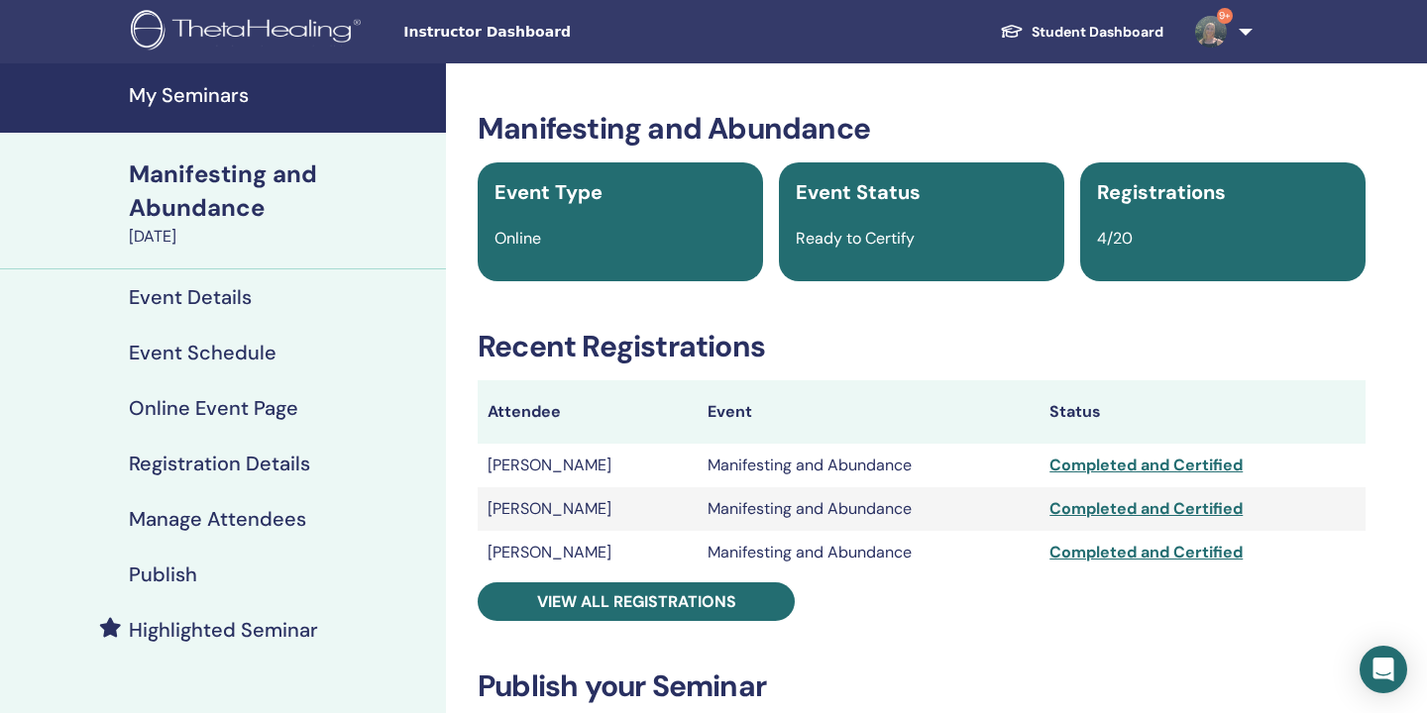
click at [1059, 19] on link "Student Dashboard" at bounding box center [1081, 32] width 195 height 37
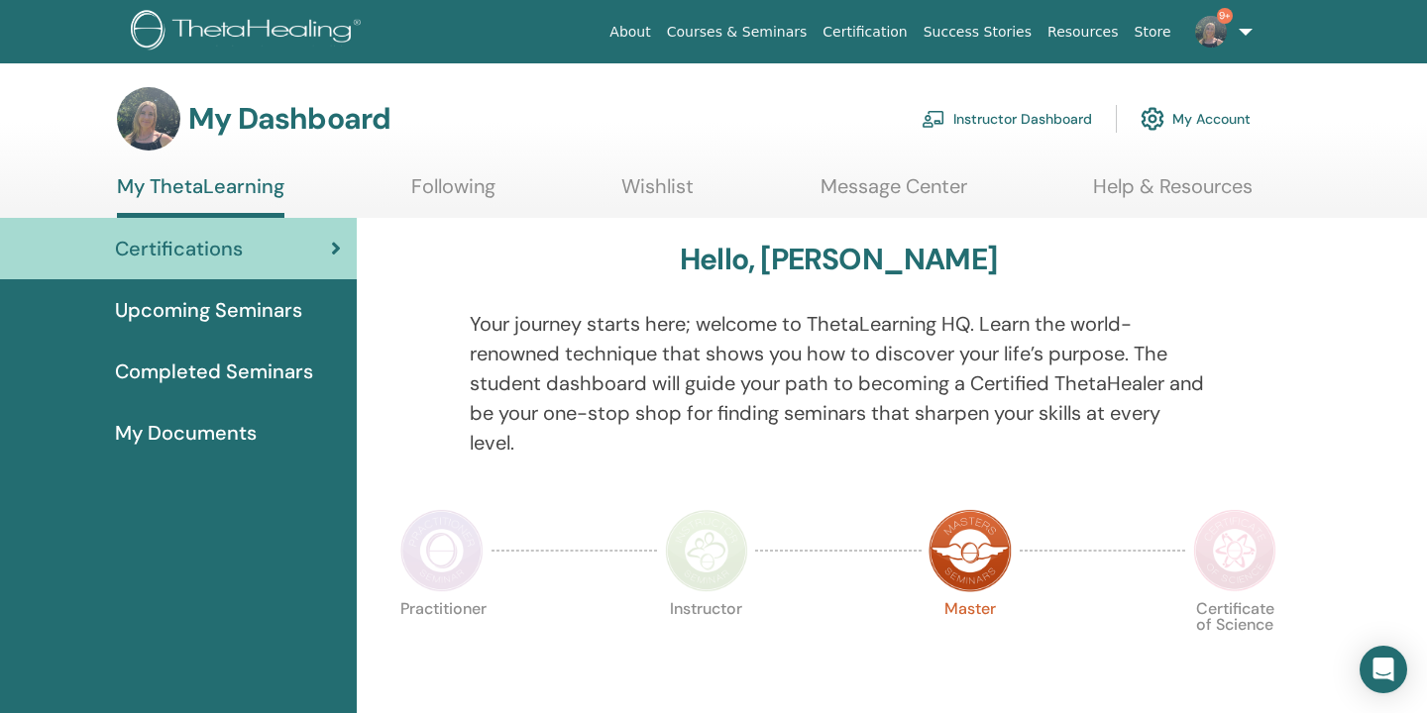
click at [260, 304] on span "Upcoming Seminars" at bounding box center [208, 310] width 187 height 30
